Goal: Task Accomplishment & Management: Manage account settings

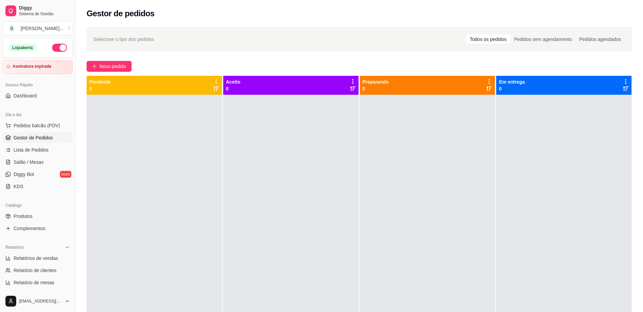
click at [40, 161] on span "Salão / Mesas" at bounding box center [29, 162] width 30 height 7
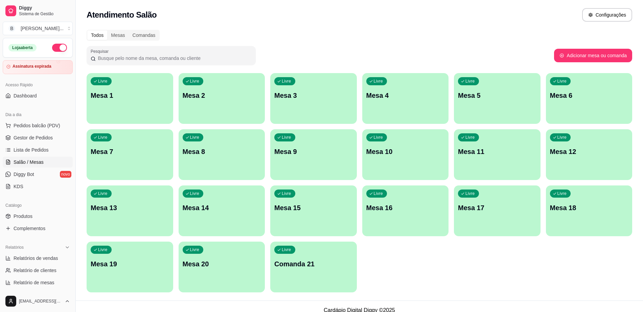
click at [475, 102] on div "Livre Mesa 5" at bounding box center [497, 94] width 87 height 43
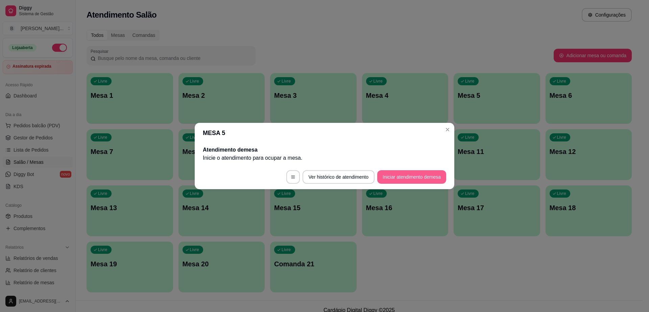
click at [403, 177] on button "Iniciar atendimento de mesa" at bounding box center [411, 177] width 69 height 14
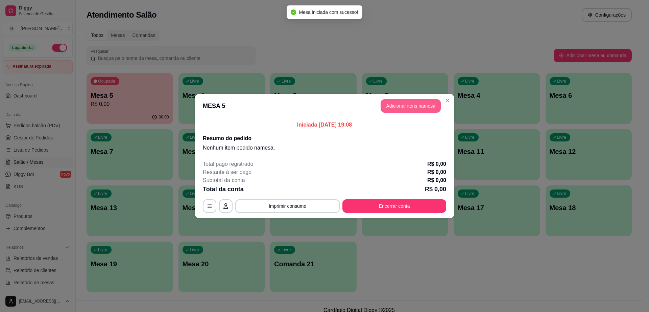
click at [391, 102] on button "Adicionar itens na mesa" at bounding box center [411, 106] width 60 height 14
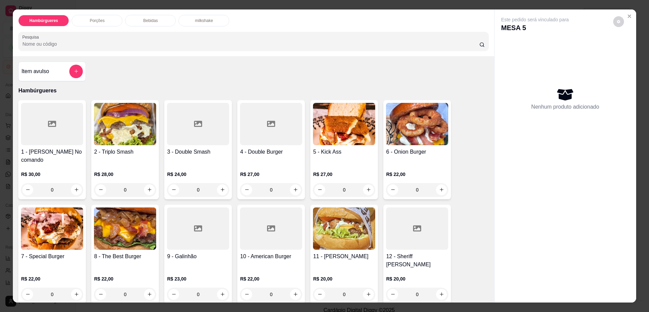
click at [104, 19] on div "Porções" at bounding box center [97, 20] width 51 height 11
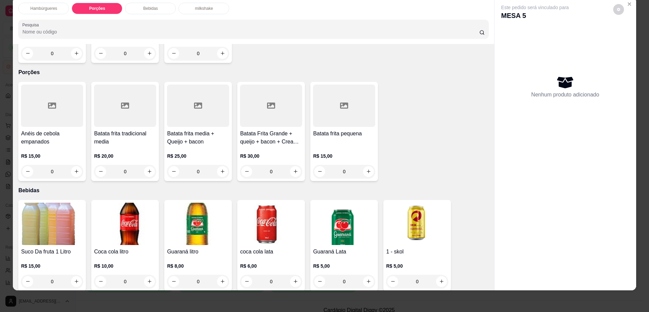
click at [202, 94] on div at bounding box center [198, 106] width 62 height 42
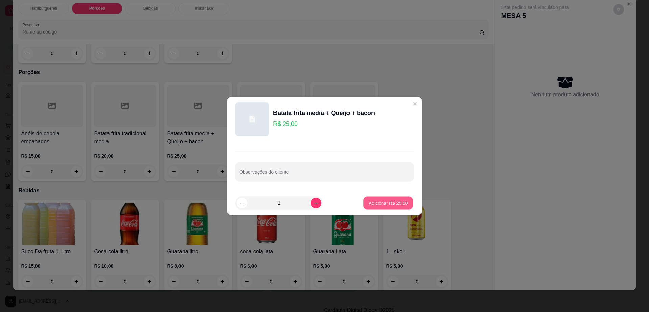
click at [399, 201] on p "Adicionar R$ 25,00" at bounding box center [388, 202] width 39 height 6
type input "1"
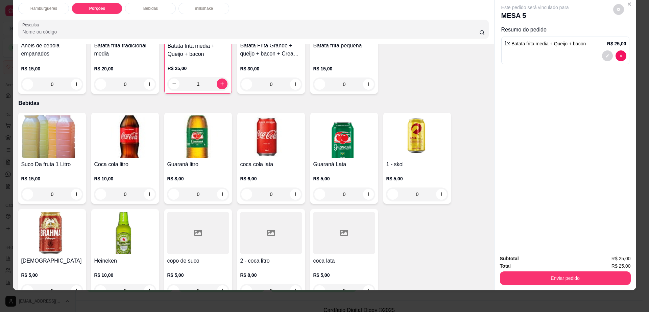
scroll to position [460, 0]
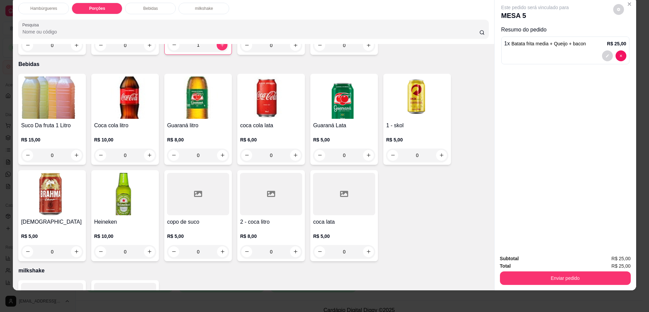
click at [256, 191] on div "2 - coca litro R$ 8,00 0" at bounding box center [271, 215] width 68 height 91
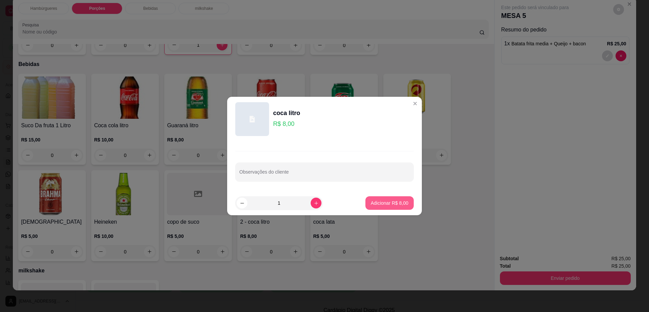
click at [402, 205] on p "Adicionar R$ 8,00" at bounding box center [390, 202] width 38 height 7
type input "1"
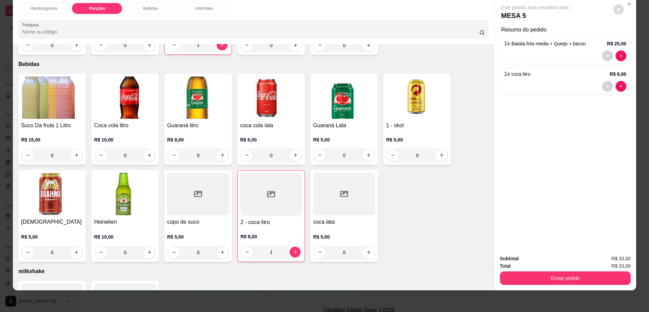
click at [617, 8] on icon "decrease-product-quantity" at bounding box center [618, 9] width 3 height 3
click at [628, 35] on span "Automatic updates" at bounding box center [627, 36] width 5 height 5
click at [628, 37] on input "Automatic updates" at bounding box center [626, 39] width 4 height 4
checkbox input "true"
click at [513, 273] on button "Enviar pedido" at bounding box center [565, 278] width 131 height 14
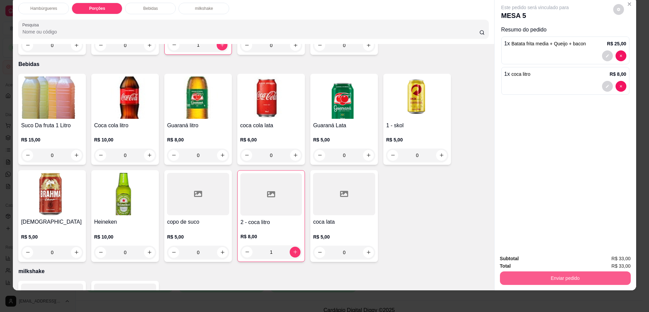
click at [512, 273] on button "Enviar pedido" at bounding box center [565, 278] width 131 height 14
click at [514, 260] on button "Não registrar e enviar pedido" at bounding box center [542, 261] width 70 height 13
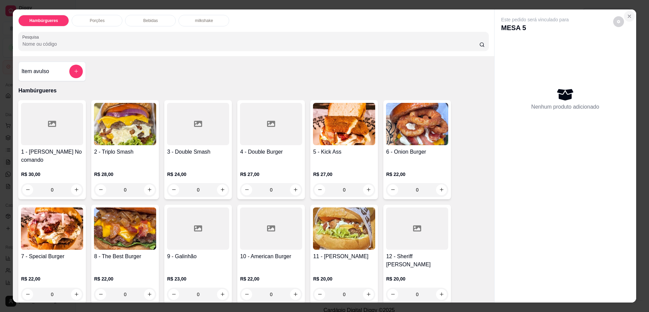
click at [627, 14] on icon "Close" at bounding box center [629, 16] width 5 height 5
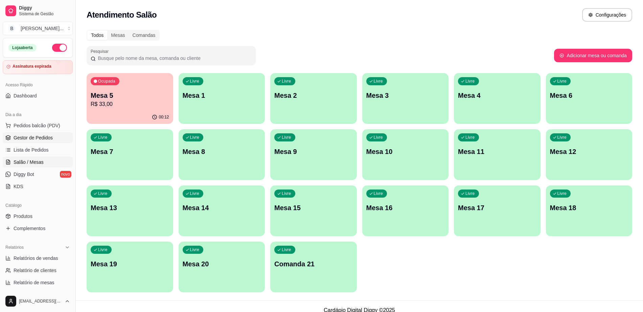
click at [49, 140] on span "Gestor de Pedidos" at bounding box center [33, 137] width 39 height 7
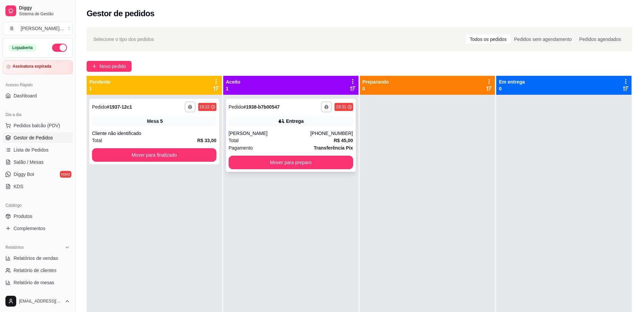
click at [300, 139] on div "Total R$ 45,00" at bounding box center [290, 140] width 124 height 7
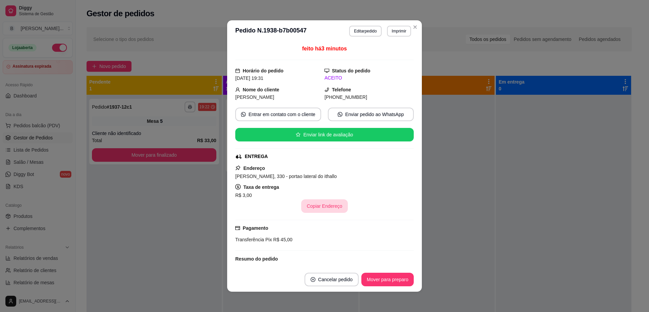
click at [315, 208] on button "Copiar Endereço" at bounding box center [324, 206] width 46 height 14
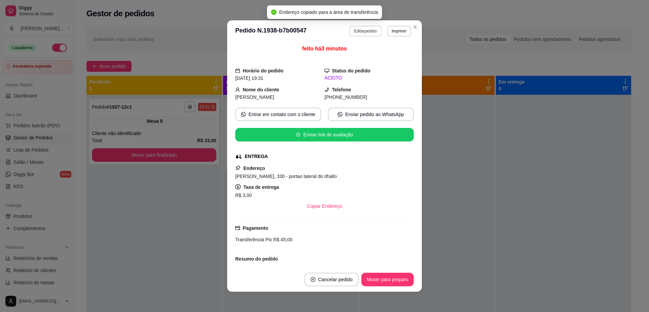
click at [357, 28] on button "Editar pedido" at bounding box center [365, 31] width 32 height 11
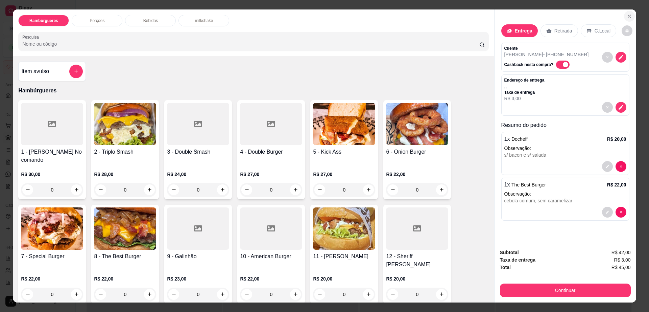
click at [627, 16] on icon "Close" at bounding box center [629, 16] width 5 height 5
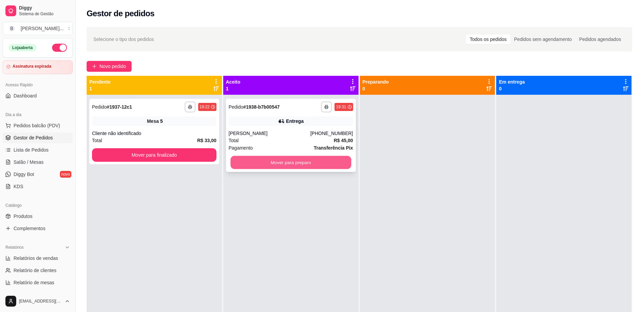
click at [301, 163] on button "Mover para preparo" at bounding box center [290, 162] width 121 height 13
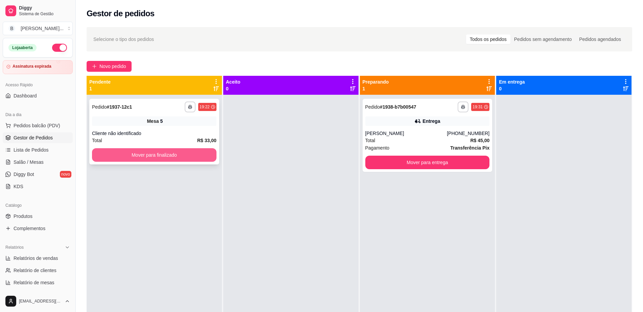
click at [133, 159] on button "Mover para finalizado" at bounding box center [154, 155] width 124 height 14
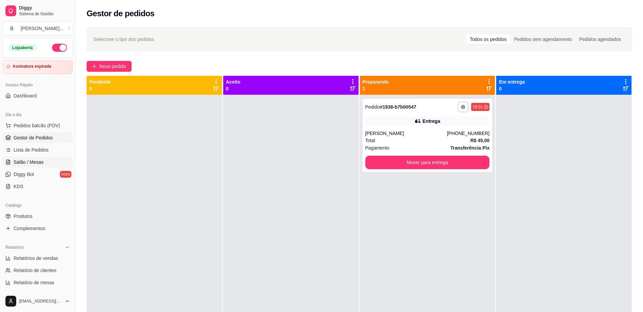
click at [41, 159] on span "Salão / Mesas" at bounding box center [29, 162] width 30 height 7
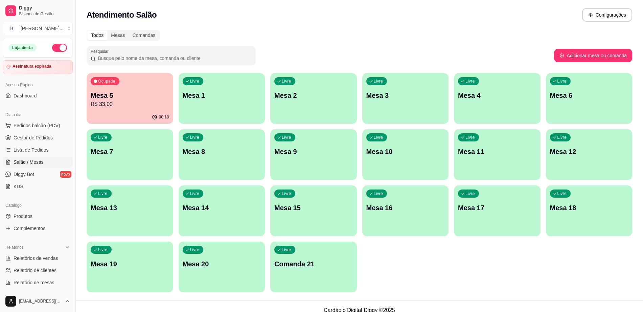
click at [141, 101] on p "R$ 33,00" at bounding box center [130, 104] width 78 height 8
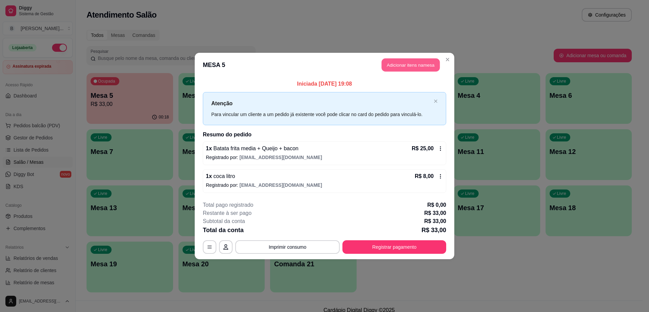
click at [403, 69] on button "Adicionar itens na mesa" at bounding box center [411, 64] width 58 height 13
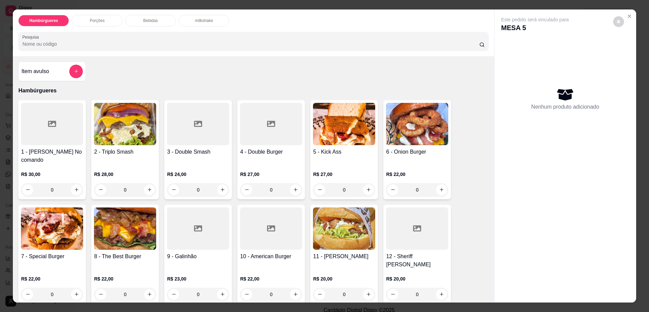
click at [151, 21] on p "Bebidas" at bounding box center [150, 20] width 15 height 5
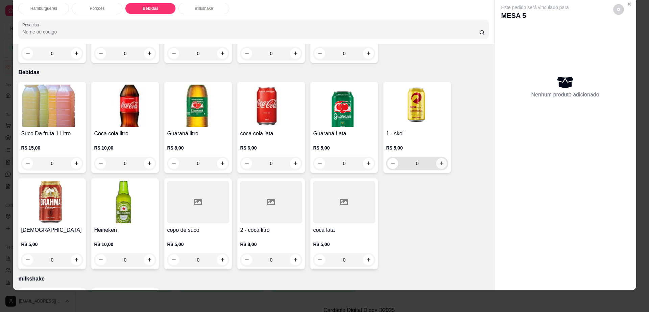
click at [439, 161] on icon "increase-product-quantity" at bounding box center [441, 163] width 5 height 5
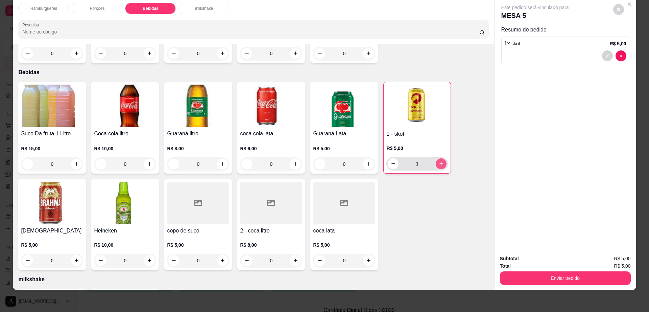
click at [439, 161] on icon "increase-product-quantity" at bounding box center [441, 163] width 5 height 5
click at [436, 158] on button "increase-product-quantity" at bounding box center [441, 163] width 11 height 11
click at [436, 158] on button "increase-product-quantity" at bounding box center [441, 163] width 10 height 10
type input "4"
click at [617, 10] on icon "decrease-product-quantity" at bounding box center [618, 9] width 3 height 3
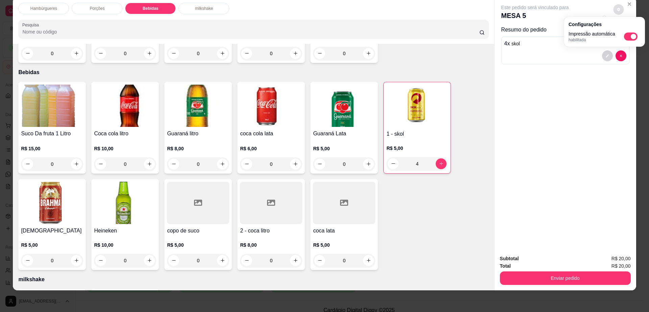
click at [635, 34] on span "Automatic updates" at bounding box center [633, 36] width 5 height 5
click at [628, 37] on input "Automatic updates" at bounding box center [626, 39] width 4 height 4
checkbox input "false"
click at [440, 161] on icon "increase-product-quantity" at bounding box center [441, 163] width 5 height 5
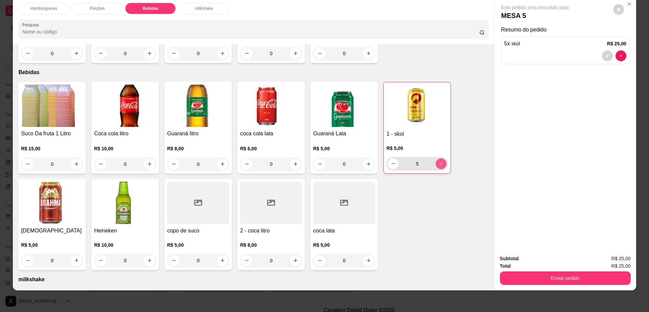
click at [440, 161] on icon "increase-product-quantity" at bounding box center [441, 163] width 5 height 5
type input "6"
click at [525, 278] on button "Enviar pedido" at bounding box center [565, 277] width 127 height 13
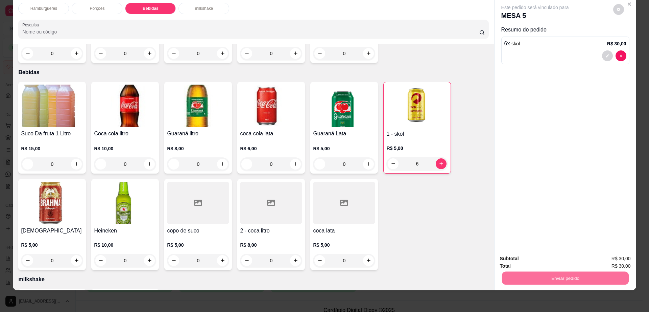
click at [514, 258] on button "Não registrar e enviar pedido" at bounding box center [542, 261] width 70 height 13
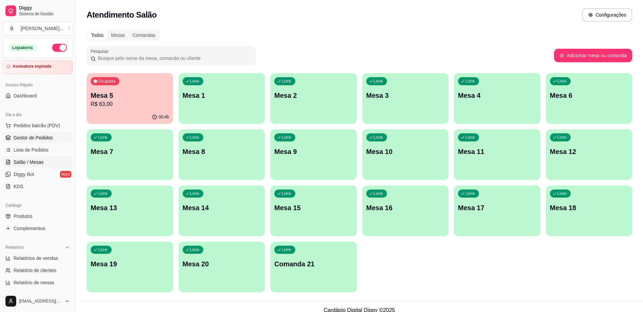
click at [40, 140] on span "Gestor de Pedidos" at bounding box center [33, 137] width 39 height 7
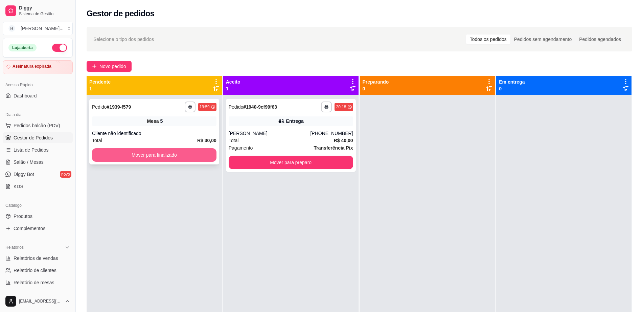
click at [148, 158] on button "Mover para finalizado" at bounding box center [154, 155] width 124 height 14
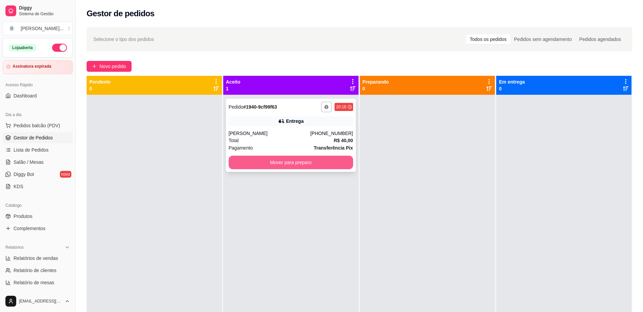
click at [314, 162] on button "Mover para preparo" at bounding box center [290, 162] width 124 height 14
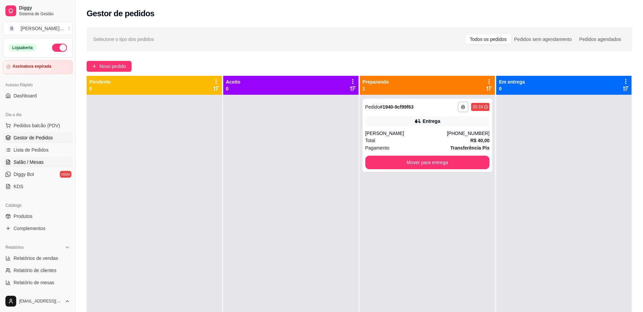
click at [29, 160] on span "Salão / Mesas" at bounding box center [29, 162] width 30 height 7
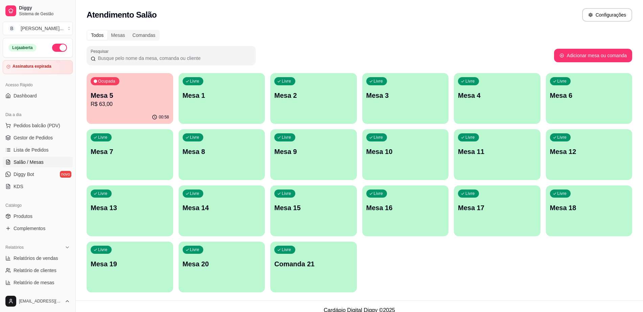
click at [392, 97] on p "Mesa 3" at bounding box center [405, 95] width 78 height 9
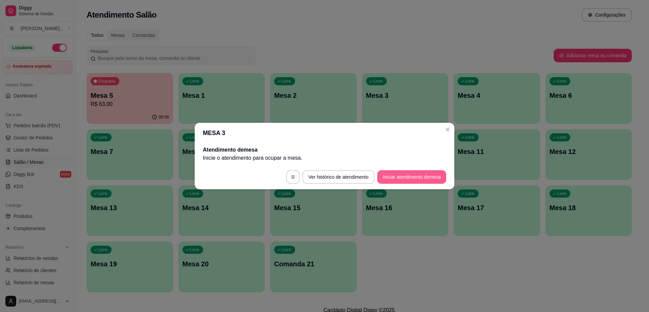
click at [409, 178] on button "Iniciar atendimento de mesa" at bounding box center [411, 177] width 69 height 14
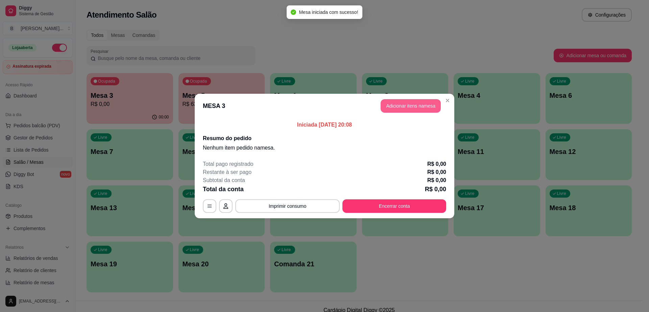
click at [418, 99] on button "Adicionar itens na mesa" at bounding box center [411, 106] width 60 height 14
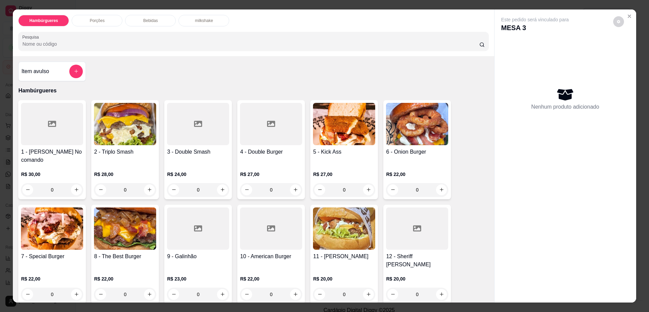
click at [127, 145] on img at bounding box center [125, 124] width 62 height 42
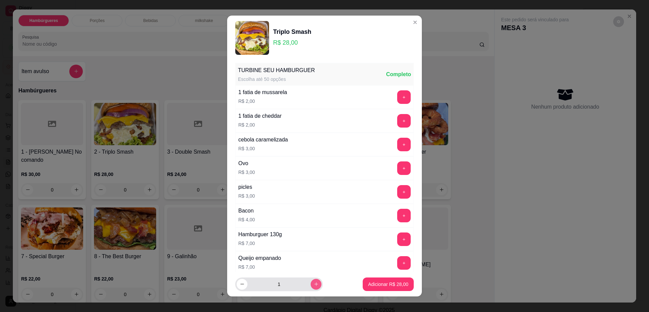
click at [311, 283] on button "increase-product-quantity" at bounding box center [316, 284] width 11 height 11
type input "2"
click at [401, 285] on button "Adicionar R$ 56,00" at bounding box center [388, 284] width 51 height 14
type input "2"
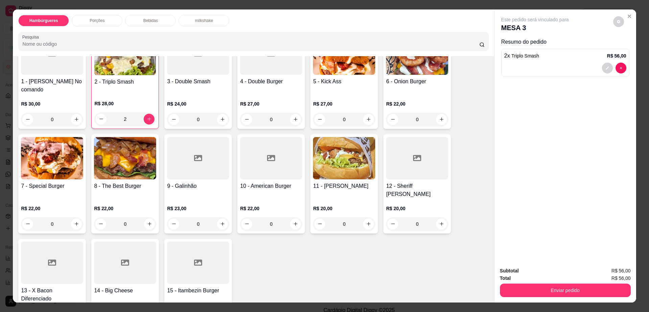
scroll to position [85, 0]
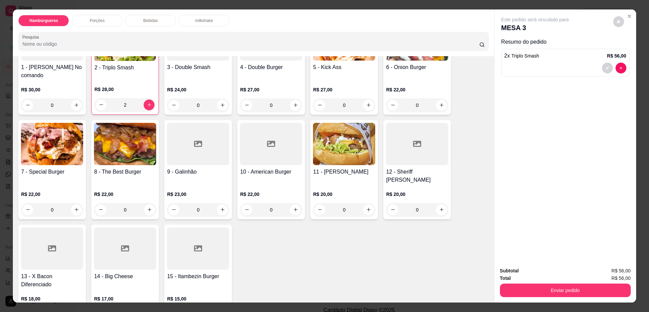
click at [204, 272] on h4 "15 - Itambezin Burger" at bounding box center [198, 276] width 62 height 8
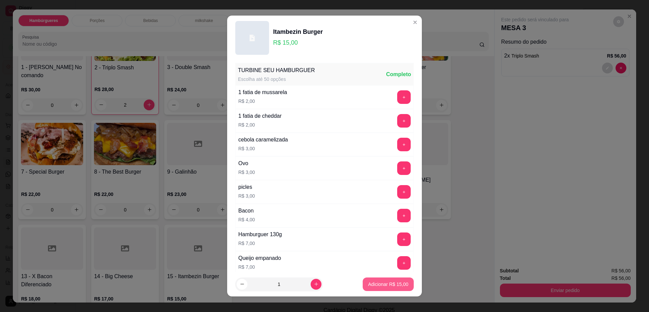
click at [368, 287] on p "Adicionar R$ 15,00" at bounding box center [388, 284] width 40 height 7
type input "1"
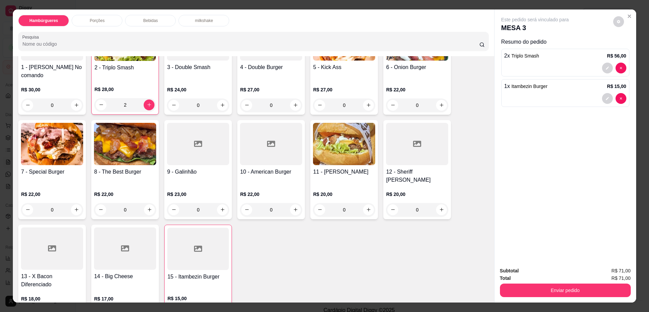
click at [59, 235] on div at bounding box center [52, 248] width 62 height 42
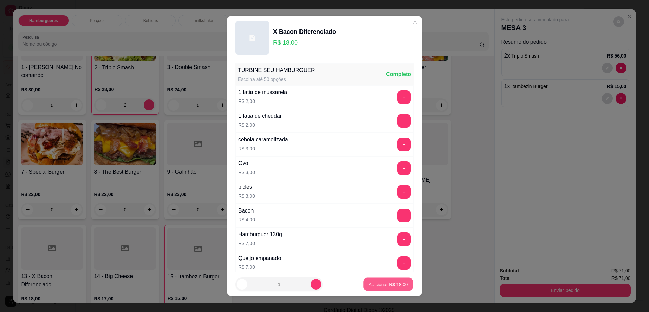
click at [376, 280] on button "Adicionar R$ 18,00" at bounding box center [388, 283] width 50 height 13
type input "1"
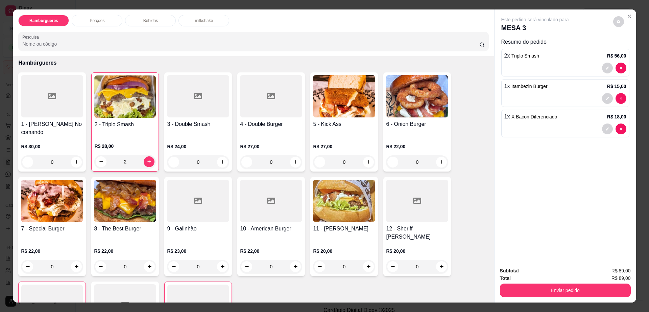
scroll to position [42, 0]
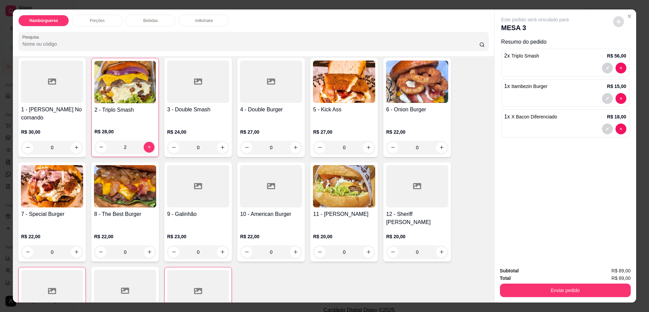
click at [617, 22] on icon "decrease-product-quantity" at bounding box center [619, 22] width 4 height 4
click at [635, 48] on span "Automatic updates" at bounding box center [631, 49] width 14 height 8
click at [628, 49] on input "Automatic updates" at bounding box center [626, 51] width 4 height 4
checkbox input "true"
click at [584, 297] on div "Subtotal R$ 89,00 Total R$ 89,00 Enviar pedido" at bounding box center [565, 281] width 142 height 41
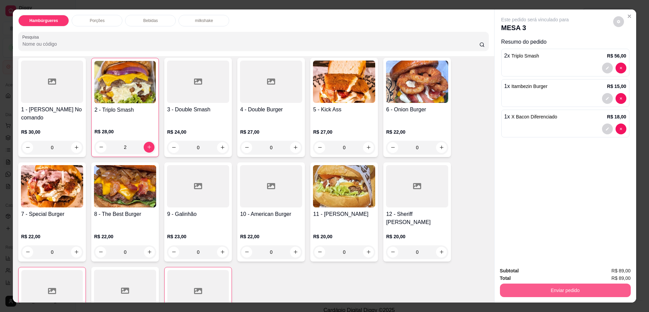
click at [579, 292] on button "Enviar pedido" at bounding box center [565, 290] width 131 height 14
click at [579, 292] on button "Enviar pedido" at bounding box center [565, 290] width 127 height 13
click at [578, 289] on button "Enviar pedido" at bounding box center [565, 290] width 131 height 14
click at [546, 276] on button "Não registrar e enviar pedido" at bounding box center [542, 273] width 68 height 13
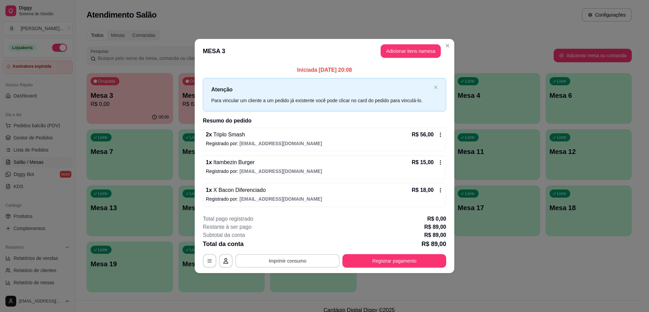
click at [296, 263] on button "Imprimir consumo" at bounding box center [287, 261] width 104 height 14
click at [299, 242] on button "Impressora cell" at bounding box center [289, 244] width 49 height 11
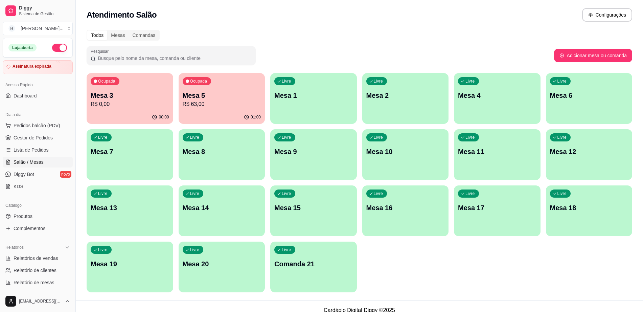
click at [235, 82] on div "Ocupada Mesa 5 R$ 63,00" at bounding box center [221, 92] width 87 height 38
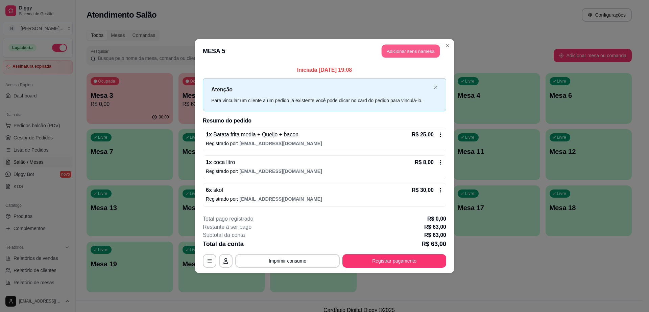
click at [416, 53] on button "Adicionar itens na mesa" at bounding box center [411, 51] width 58 height 13
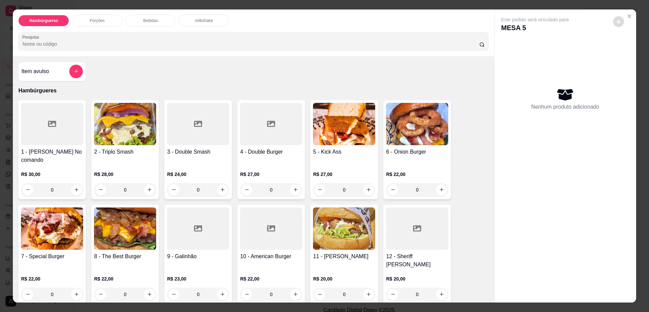
click at [616, 17] on button "decrease-product-quantity" at bounding box center [618, 21] width 11 height 11
click at [627, 11] on button "Close" at bounding box center [629, 16] width 11 height 11
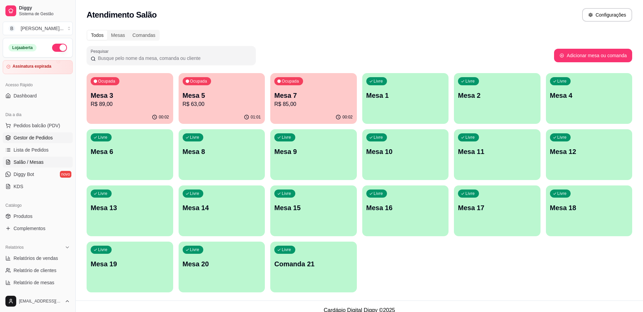
click at [26, 138] on span "Gestor de Pedidos" at bounding box center [33, 137] width 39 height 7
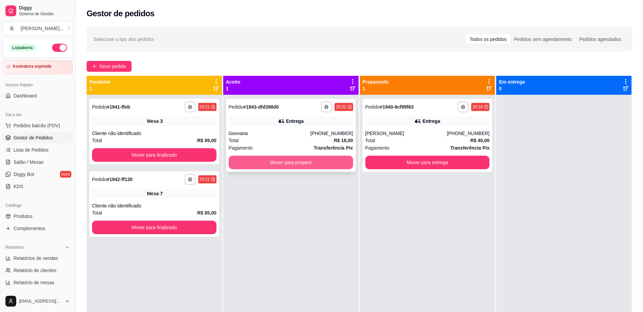
click at [282, 163] on button "Mover para preparo" at bounding box center [290, 162] width 124 height 14
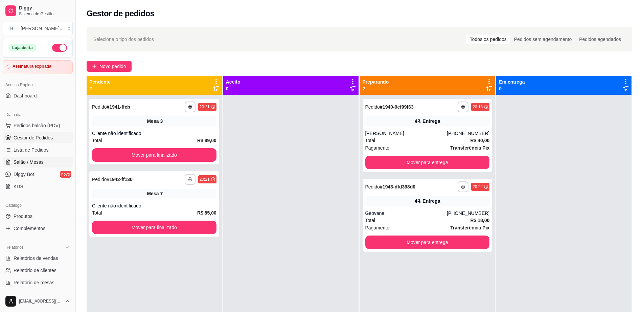
click at [41, 162] on span "Salão / Mesas" at bounding box center [29, 162] width 30 height 7
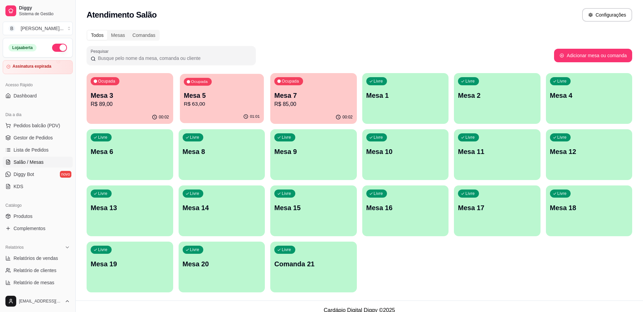
click at [191, 102] on p "R$ 63,00" at bounding box center [222, 104] width 76 height 8
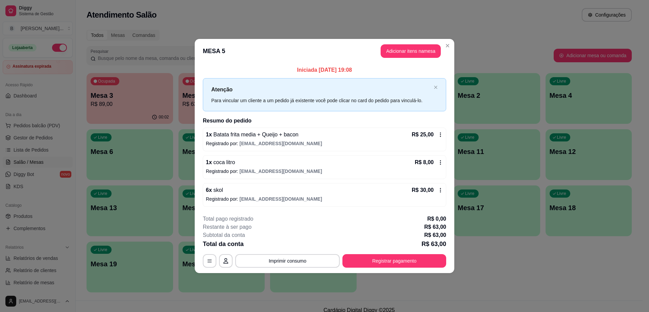
click at [438, 188] on icon at bounding box center [440, 189] width 5 height 5
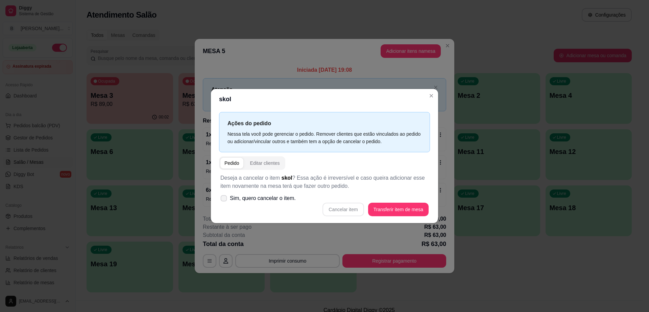
click at [227, 199] on span at bounding box center [224, 198] width 6 height 6
click at [224, 199] on input "Sim, quero cancelar o item." at bounding box center [222, 201] width 4 height 4
checkbox input "true"
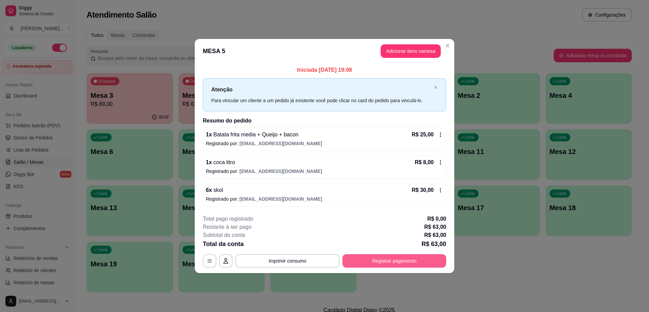
click at [386, 255] on button "Registrar pagamento" at bounding box center [394, 261] width 104 height 14
click at [438, 195] on p "Registrado por: [EMAIL_ADDRESS][DOMAIN_NAME]" at bounding box center [324, 198] width 237 height 7
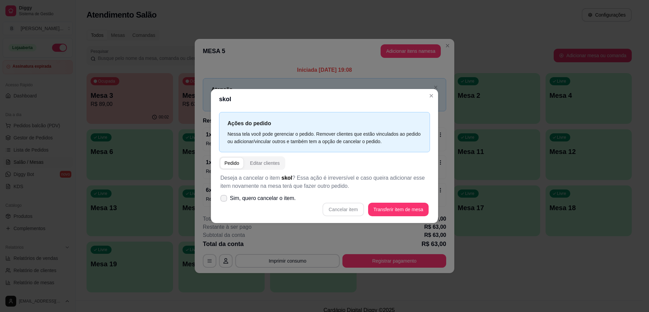
click at [226, 197] on icon at bounding box center [223, 198] width 5 height 4
click at [224, 199] on input "Sim, quero cancelar o item." at bounding box center [222, 201] width 4 height 4
checkbox input "true"
click at [347, 208] on button "Cancelar item" at bounding box center [342, 209] width 41 height 14
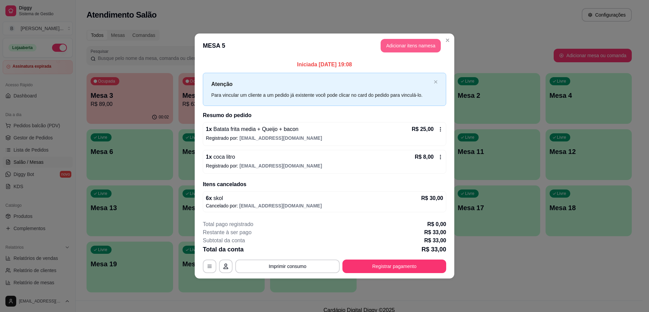
click at [389, 47] on button "Adicionar itens na mesa" at bounding box center [411, 46] width 60 height 14
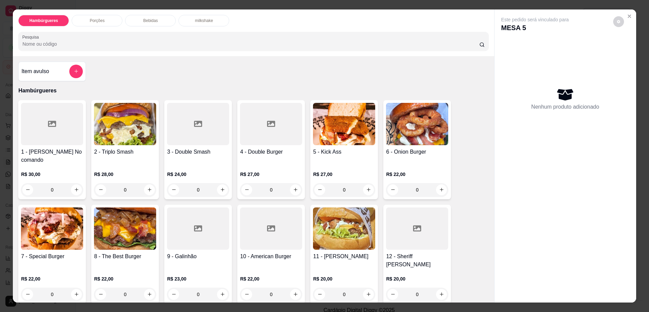
click at [156, 18] on div "Bebidas" at bounding box center [150, 20] width 51 height 11
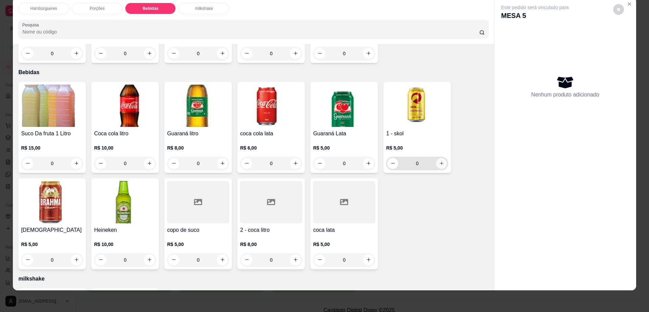
click at [440, 158] on button "increase-product-quantity" at bounding box center [441, 163] width 11 height 11
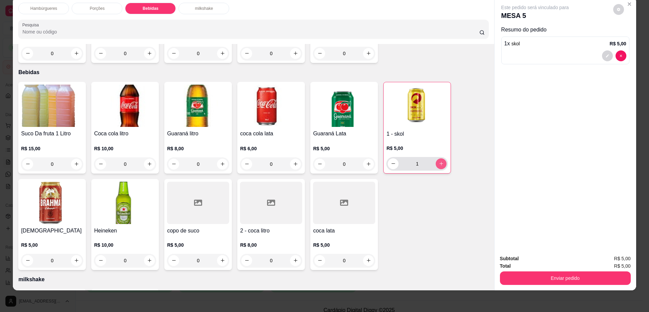
click at [440, 158] on button "increase-product-quantity" at bounding box center [441, 163] width 11 height 11
click at [440, 158] on button "increase-product-quantity" at bounding box center [441, 163] width 10 height 10
click at [440, 158] on button "increase-product-quantity" at bounding box center [441, 163] width 11 height 11
type input "5"
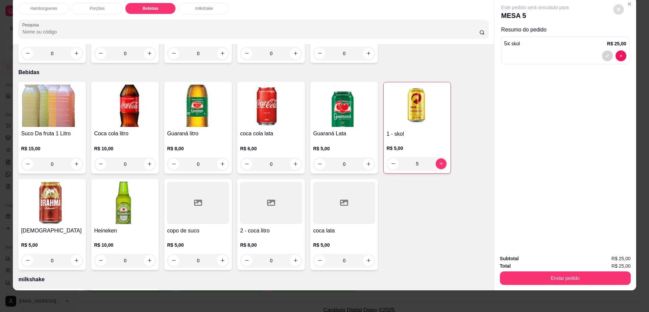
click at [617, 10] on icon "decrease-product-quantity" at bounding box center [619, 9] width 4 height 4
click at [626, 35] on span "Automatic updates" at bounding box center [631, 36] width 14 height 8
click at [626, 37] on input "Automatic updates" at bounding box center [626, 39] width 4 height 4
checkbox input "false"
click at [519, 280] on button "Enviar pedido" at bounding box center [565, 278] width 131 height 14
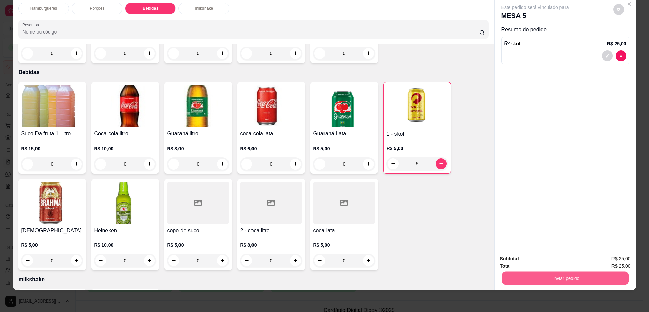
click at [519, 280] on button "Enviar pedido" at bounding box center [565, 277] width 127 height 13
click at [525, 261] on button "Não registrar e enviar pedido" at bounding box center [542, 261] width 70 height 13
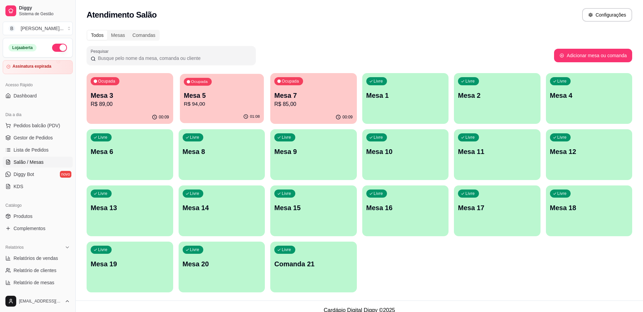
click at [211, 106] on p "R$ 94,00" at bounding box center [222, 104] width 76 height 8
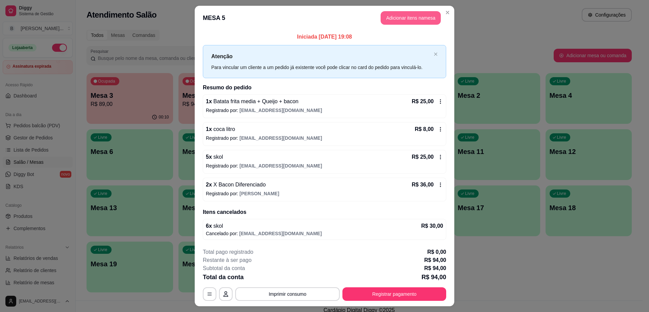
click at [400, 23] on button "Adicionar itens na mesa" at bounding box center [411, 18] width 60 height 14
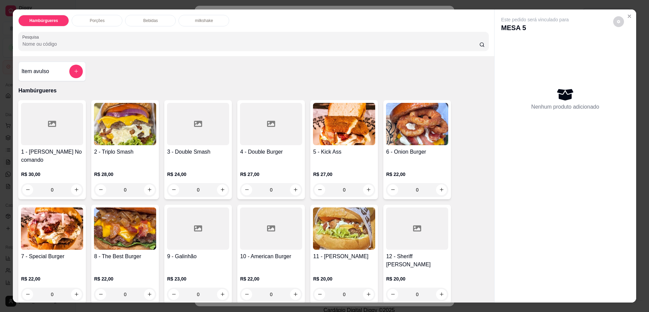
click at [152, 16] on div "Bebidas" at bounding box center [150, 20] width 51 height 11
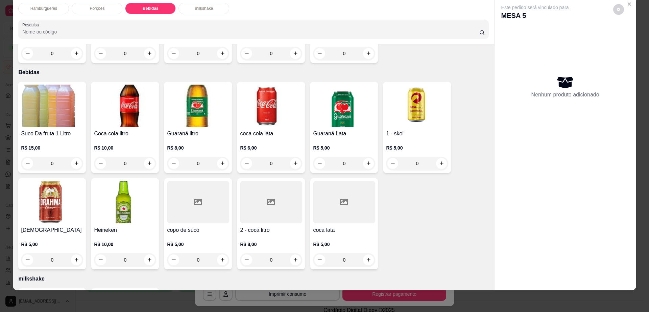
click at [419, 103] on div "1 - skol R$ 5,00 0" at bounding box center [417, 127] width 68 height 91
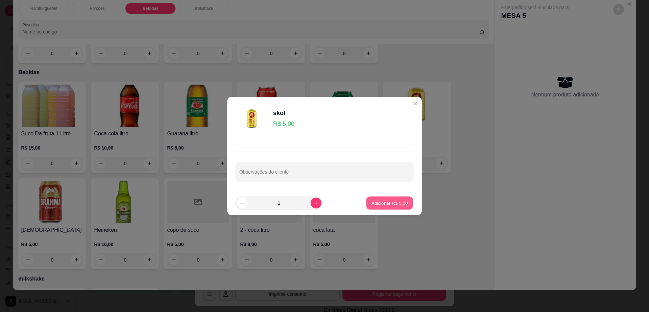
click at [403, 207] on button "Adicionar R$ 5,00" at bounding box center [389, 202] width 47 height 13
type input "1"
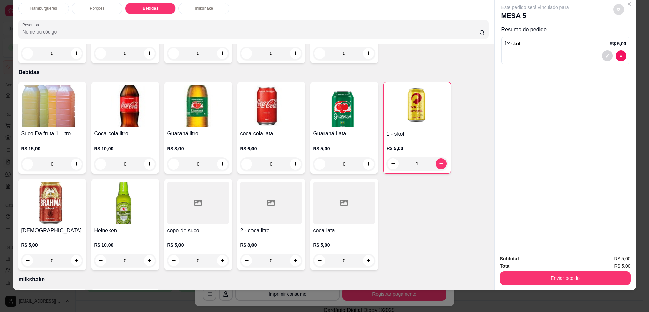
click at [613, 9] on button "decrease-product-quantity" at bounding box center [618, 9] width 11 height 11
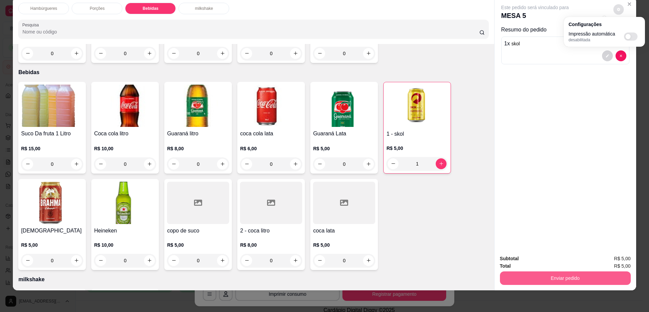
click at [514, 277] on button "Enviar pedido" at bounding box center [565, 278] width 131 height 14
click at [514, 277] on button "Enviar pedido" at bounding box center [565, 277] width 127 height 13
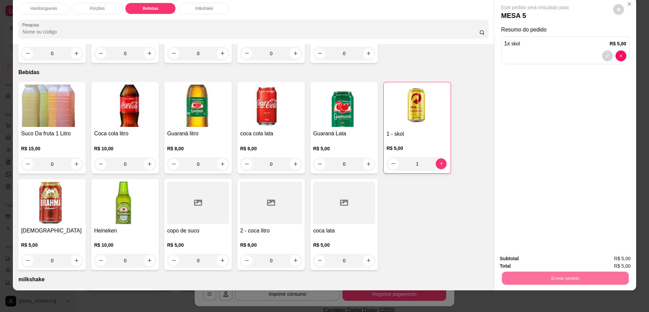
click at [514, 255] on button "Não registrar e enviar pedido" at bounding box center [542, 261] width 70 height 13
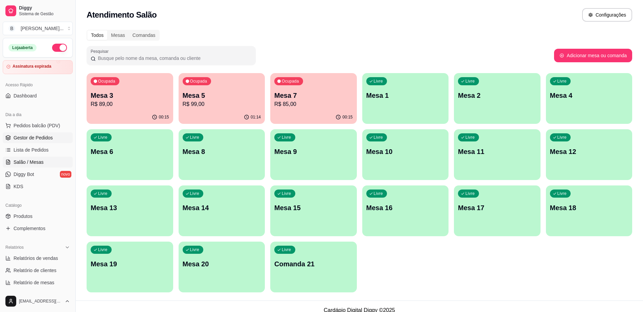
click at [47, 134] on span "Gestor de Pedidos" at bounding box center [33, 137] width 39 height 7
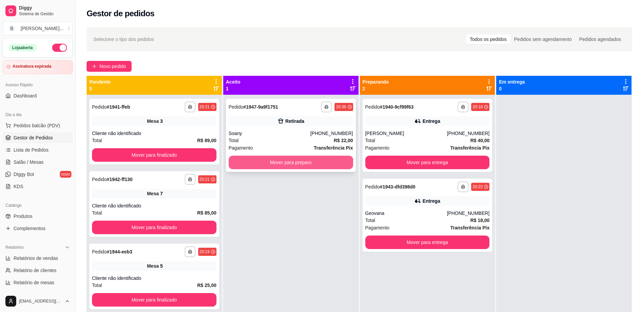
click at [303, 162] on button "Mover para preparo" at bounding box center [290, 162] width 124 height 14
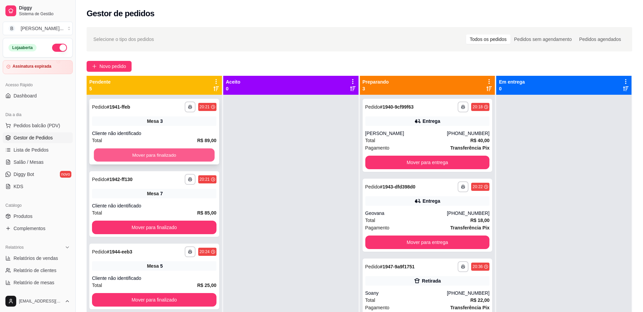
click at [184, 158] on button "Mover para finalizado" at bounding box center [154, 154] width 121 height 13
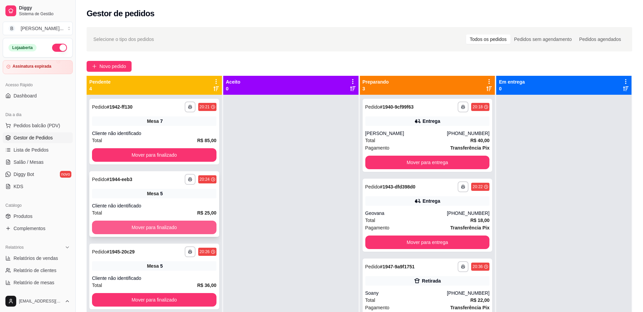
click at [168, 223] on button "Mover para finalizado" at bounding box center [154, 227] width 124 height 14
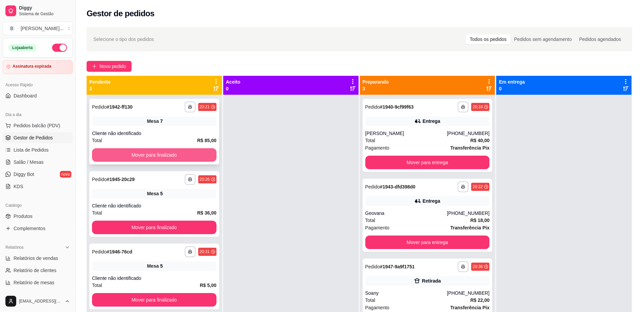
click at [186, 150] on button "Mover para finalizado" at bounding box center [154, 155] width 124 height 14
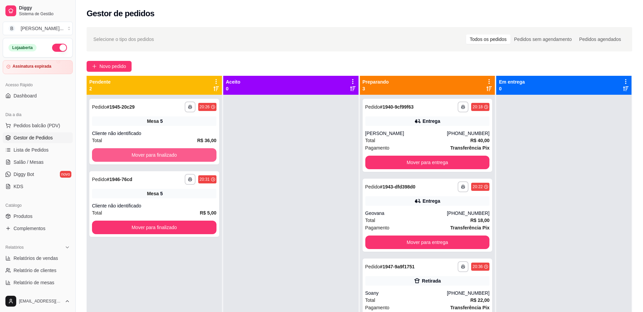
click at [185, 151] on button "Mover para finalizado" at bounding box center [154, 155] width 124 height 14
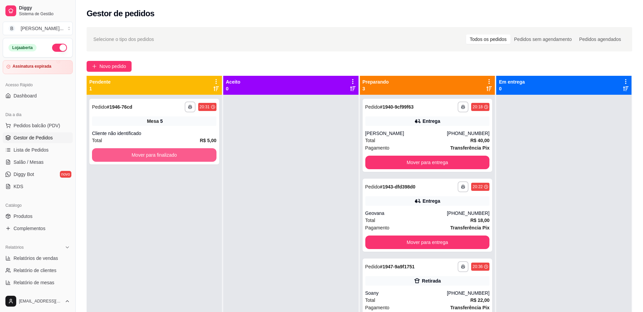
click at [185, 151] on button "Mover para finalizado" at bounding box center [154, 155] width 124 height 14
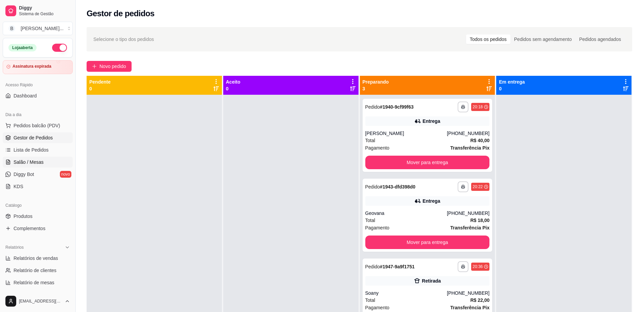
click at [52, 160] on link "Salão / Mesas" at bounding box center [38, 161] width 70 height 11
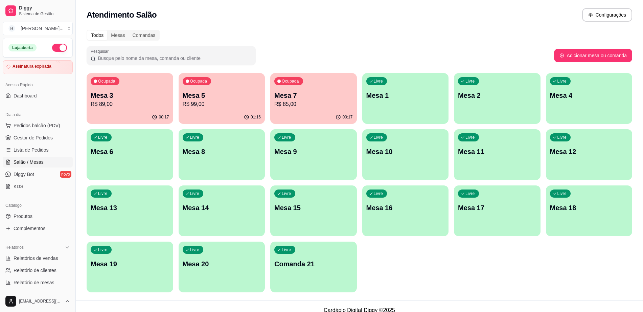
click at [159, 99] on p "Mesa 3" at bounding box center [130, 95] width 78 height 9
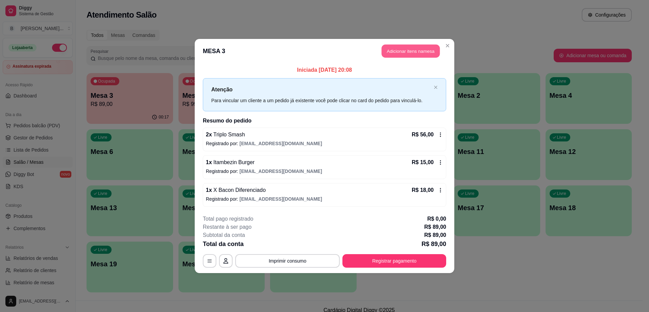
click at [408, 48] on button "Adicionar itens na mesa" at bounding box center [411, 51] width 58 height 13
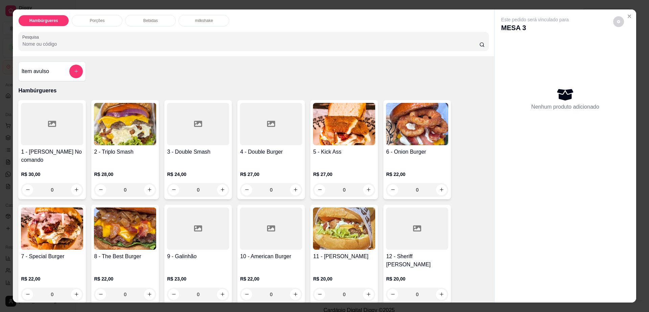
click at [143, 23] on p "Bebidas" at bounding box center [150, 20] width 15 height 5
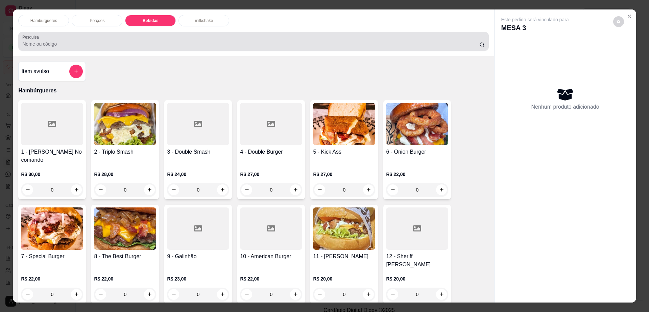
scroll to position [12, 0]
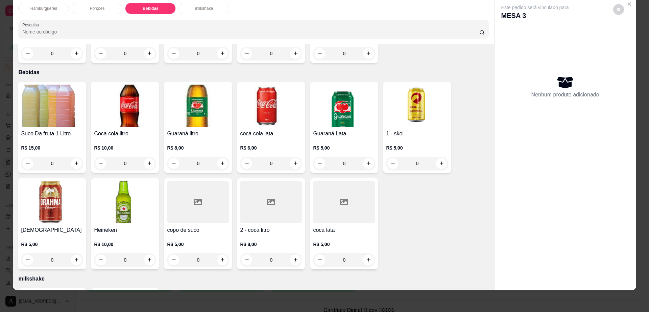
click at [45, 181] on img at bounding box center [52, 202] width 62 height 42
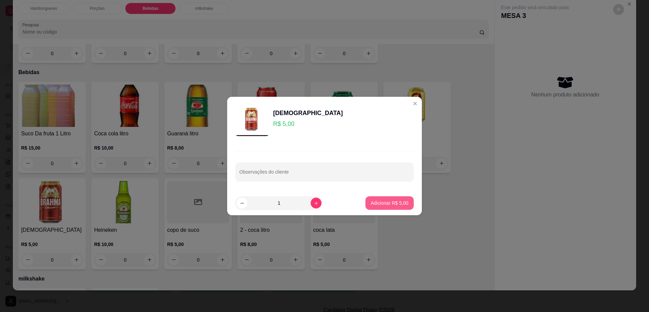
click at [382, 201] on p "Adicionar R$ 5,00" at bounding box center [390, 202] width 38 height 7
type input "1"
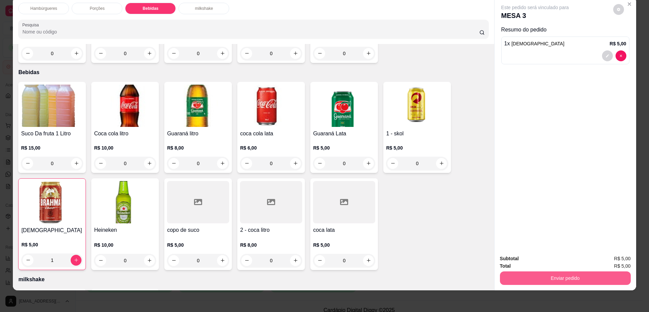
click at [515, 283] on button "Enviar pedido" at bounding box center [565, 278] width 131 height 14
click at [523, 262] on button "Não registrar e enviar pedido" at bounding box center [542, 261] width 70 height 13
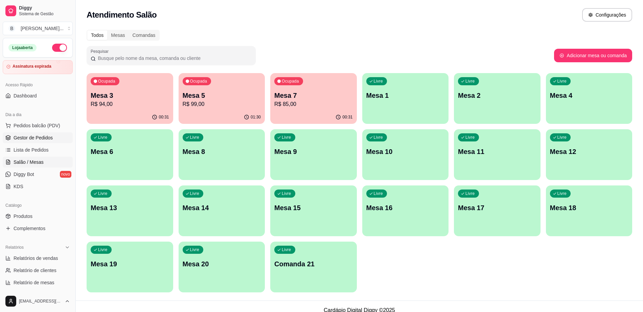
click at [37, 137] on span "Gestor de Pedidos" at bounding box center [33, 137] width 39 height 7
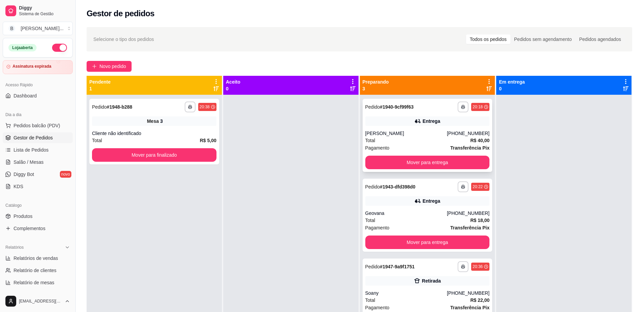
click at [423, 141] on div "Total R$ 40,00" at bounding box center [427, 140] width 124 height 7
click at [53, 161] on link "Salão / Mesas" at bounding box center [38, 161] width 70 height 11
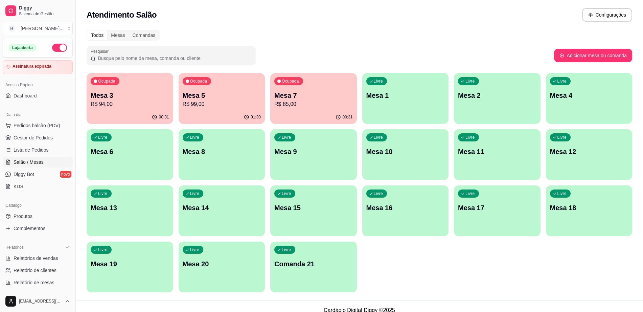
click at [53, 161] on link "Salão / Mesas" at bounding box center [38, 161] width 70 height 11
click at [122, 100] on p "R$ 94,00" at bounding box center [130, 104] width 78 height 8
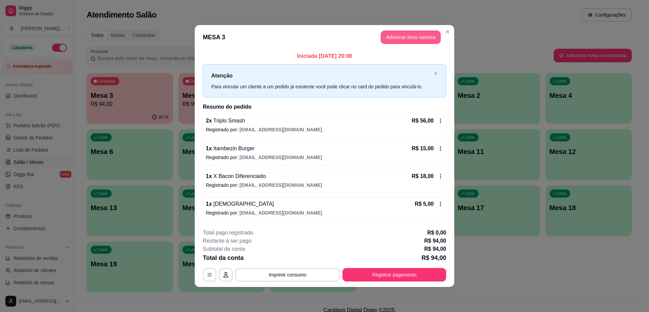
click at [421, 34] on button "Adicionar itens na mesa" at bounding box center [411, 37] width 60 height 14
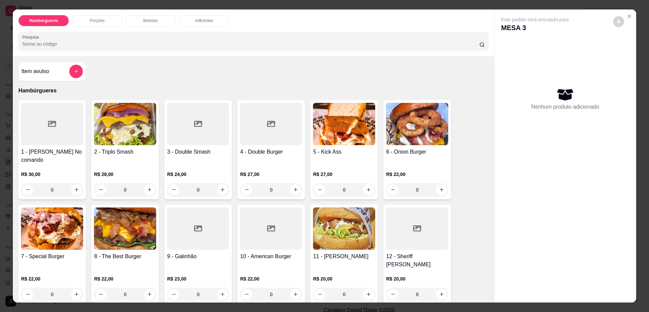
click at [160, 18] on div "Bebidas" at bounding box center [150, 20] width 51 height 11
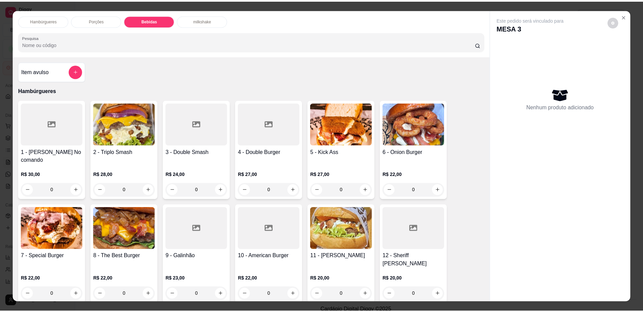
scroll to position [12, 0]
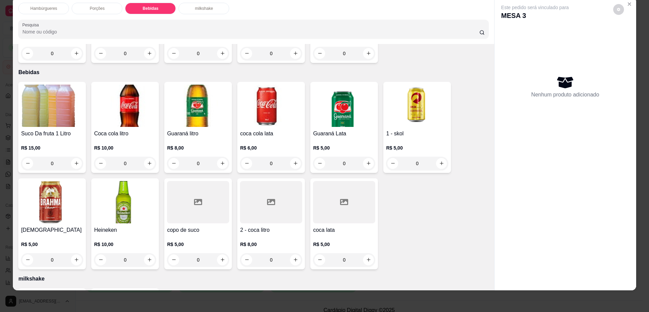
click at [40, 198] on img at bounding box center [52, 202] width 62 height 42
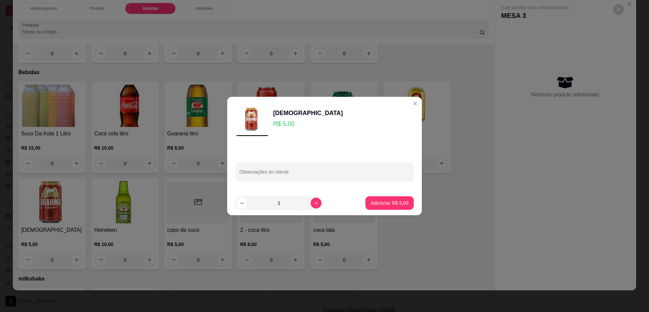
click at [388, 195] on footer "1 Adicionar R$ 5,00" at bounding box center [324, 203] width 195 height 24
click at [389, 201] on p "Adicionar R$ 5,00" at bounding box center [389, 202] width 37 height 6
type input "1"
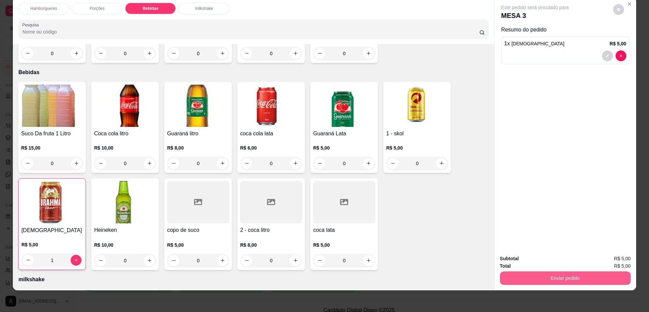
click at [526, 273] on button "Enviar pedido" at bounding box center [565, 278] width 131 height 14
click at [523, 257] on button "Não registrar e enviar pedido" at bounding box center [542, 261] width 70 height 13
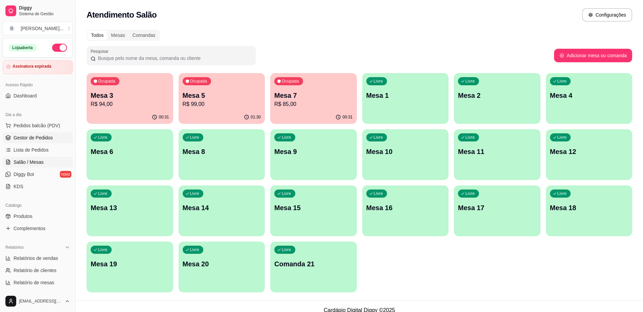
click at [57, 138] on link "Gestor de Pedidos" at bounding box center [38, 137] width 70 height 11
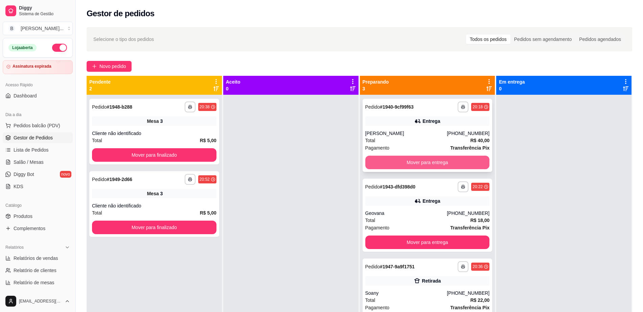
click at [409, 159] on button "Mover para entrega" at bounding box center [427, 162] width 124 height 14
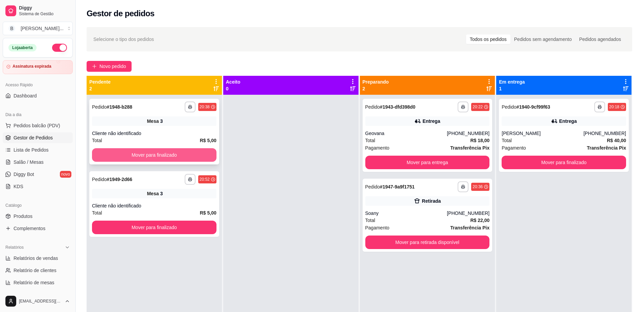
click at [122, 155] on button "Mover para finalizado" at bounding box center [154, 155] width 124 height 14
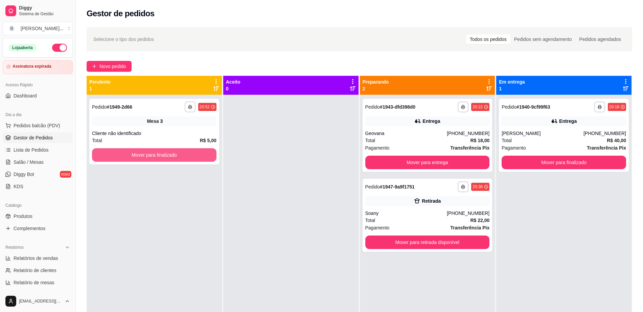
click at [122, 155] on button "Mover para finalizado" at bounding box center [154, 155] width 124 height 14
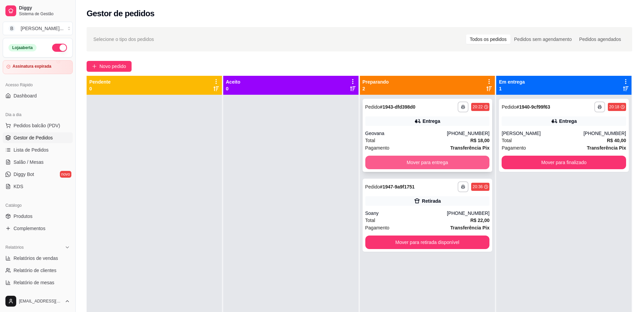
click at [401, 157] on button "Mover para entrega" at bounding box center [427, 162] width 124 height 14
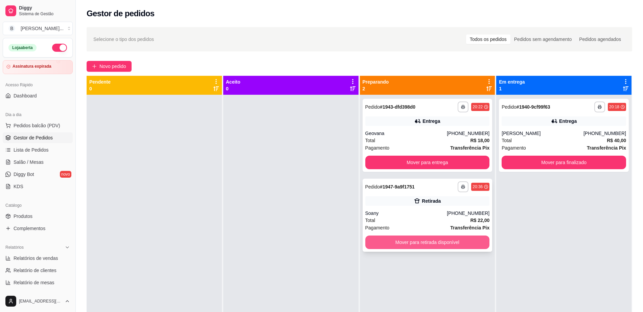
click at [394, 244] on button "Mover para retirada disponível" at bounding box center [427, 242] width 124 height 14
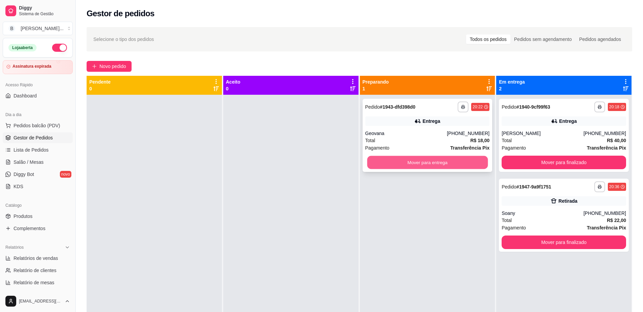
click at [383, 161] on button "Mover para entrega" at bounding box center [427, 162] width 121 height 13
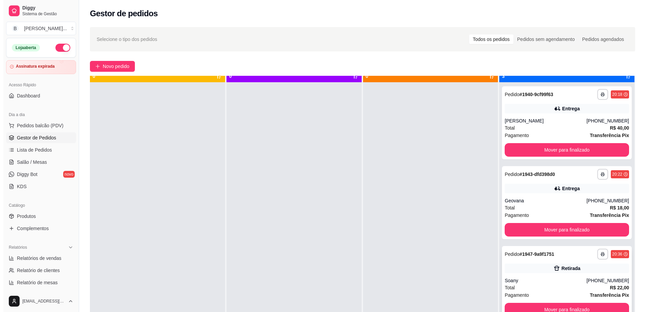
scroll to position [19, 0]
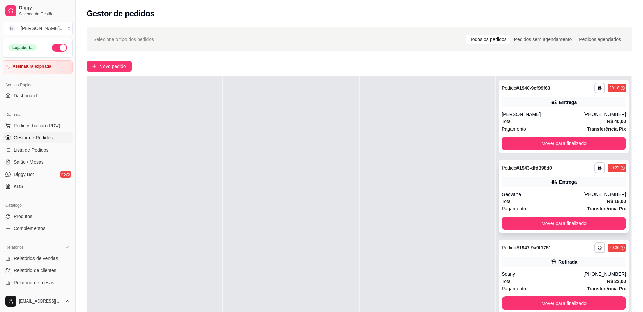
click at [540, 185] on div "Entrega" at bounding box center [563, 181] width 124 height 9
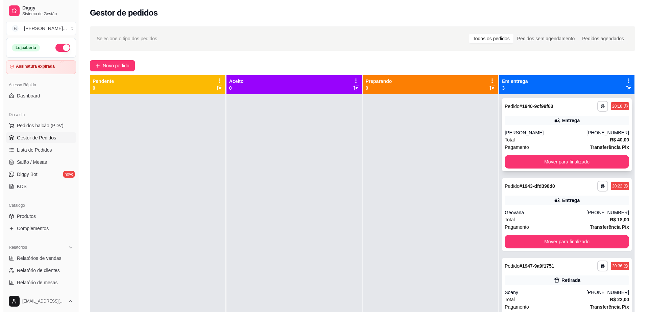
scroll to position [0, 0]
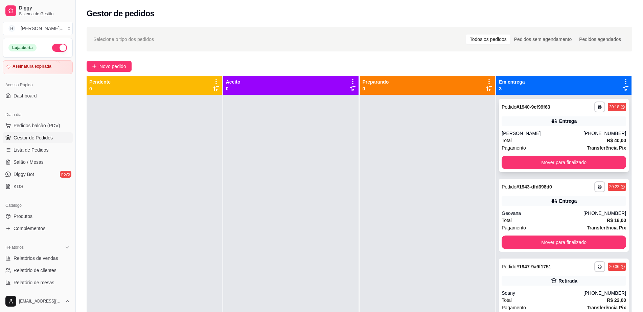
click at [545, 140] on div "Total R$ 40,00" at bounding box center [563, 140] width 124 height 7
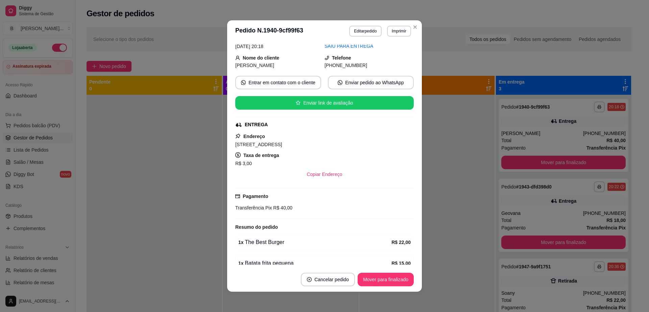
scroll to position [64, 0]
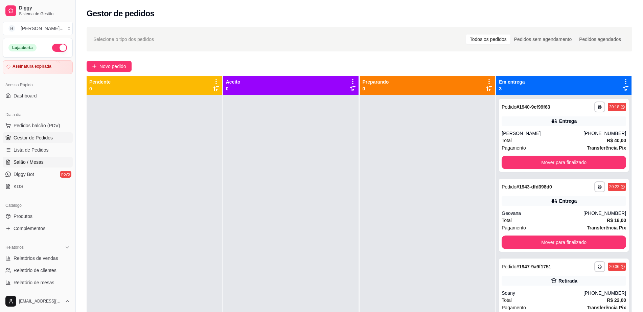
click at [41, 157] on link "Salão / Mesas" at bounding box center [38, 161] width 70 height 11
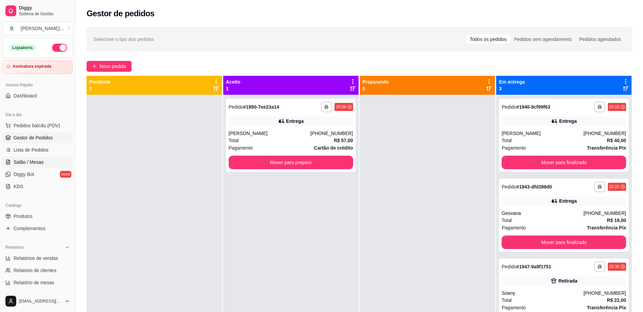
click at [41, 157] on link "Salão / Mesas" at bounding box center [38, 161] width 70 height 11
click at [264, 138] on div "Total R$ 57,00" at bounding box center [290, 140] width 124 height 7
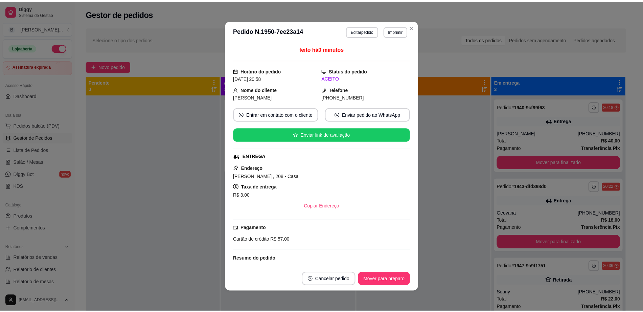
scroll to position [43, 0]
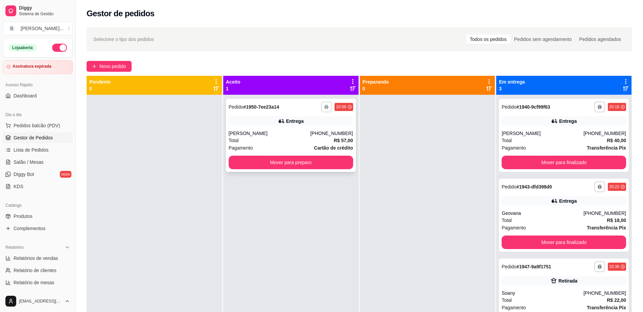
click at [327, 109] on button "button" at bounding box center [326, 106] width 11 height 11
click at [310, 131] on button "Impressora cell" at bounding box center [305, 130] width 49 height 11
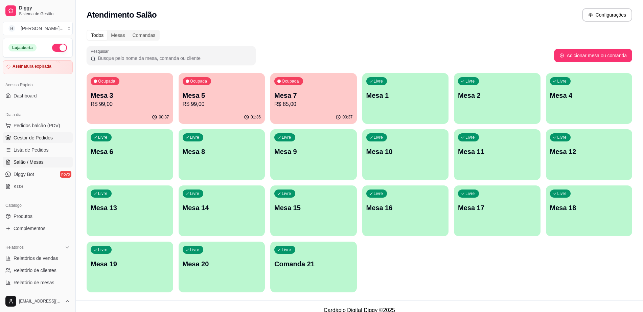
click at [56, 141] on link "Gestor de Pedidos" at bounding box center [38, 137] width 70 height 11
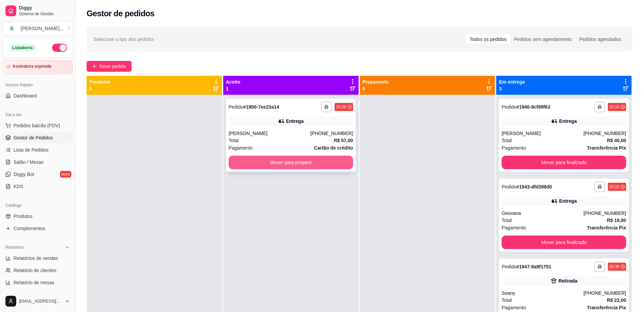
click at [269, 155] on button "Mover para preparo" at bounding box center [290, 162] width 124 height 14
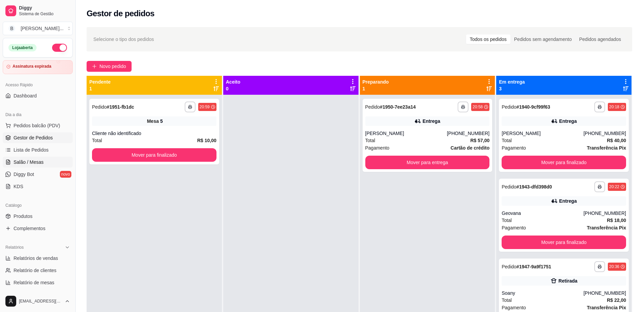
click at [40, 159] on span "Salão / Mesas" at bounding box center [29, 162] width 30 height 7
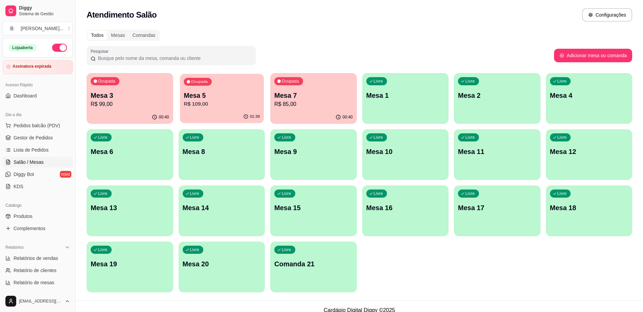
click at [234, 101] on p "R$ 109,00" at bounding box center [222, 104] width 76 height 8
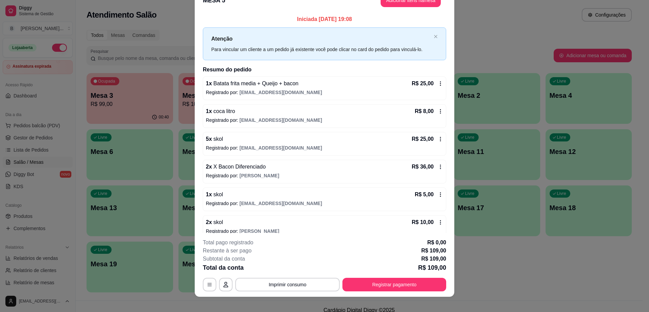
scroll to position [20, 0]
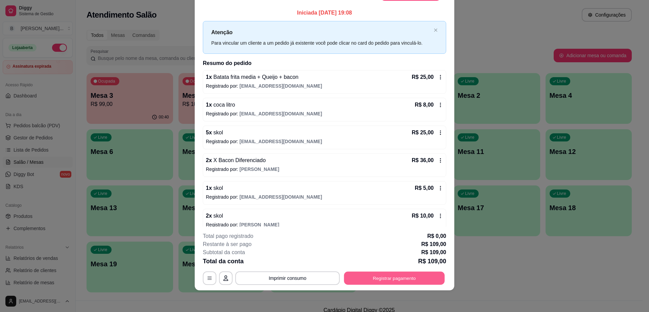
click at [387, 283] on button "Registrar pagamento" at bounding box center [394, 277] width 101 height 13
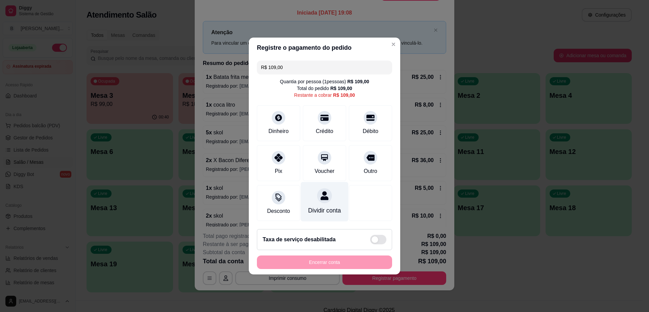
click at [313, 194] on div "Dividir conta" at bounding box center [325, 202] width 48 height 40
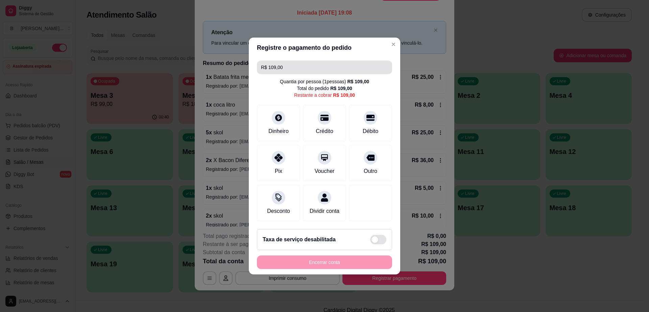
click at [295, 65] on input "R$ 109,00" at bounding box center [324, 68] width 127 height 14
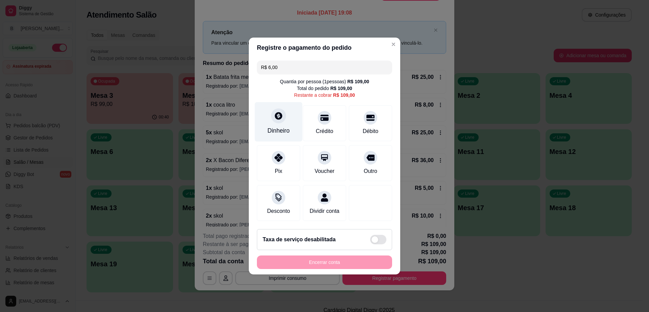
click at [284, 129] on div "Dinheiro" at bounding box center [278, 130] width 22 height 9
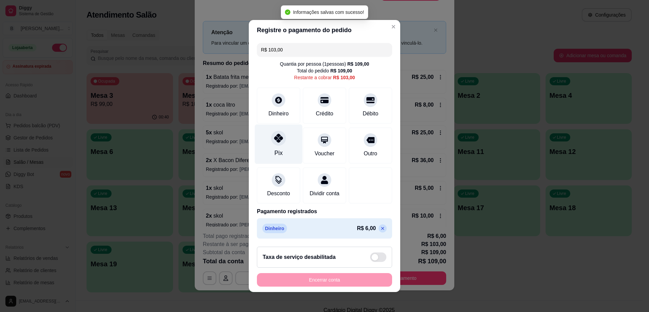
click at [280, 142] on div "Pix" at bounding box center [279, 144] width 48 height 40
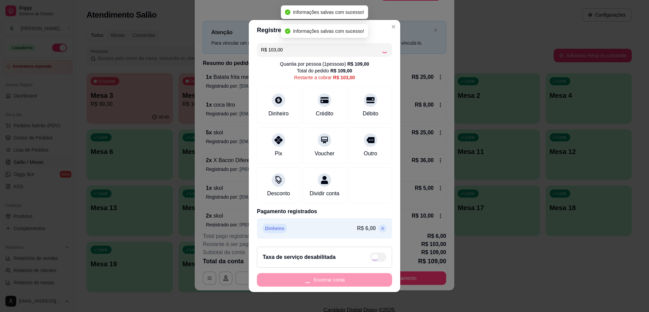
type input "R$ 0,00"
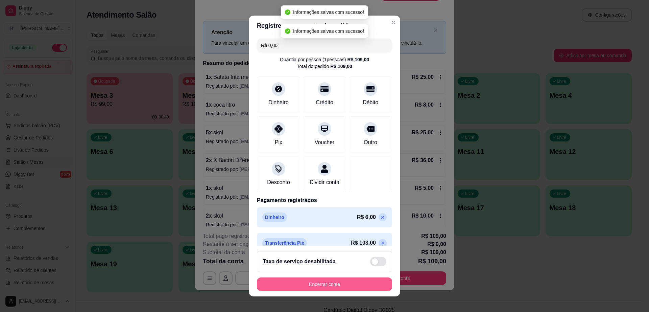
click at [329, 280] on button "Encerrar conta" at bounding box center [324, 284] width 135 height 14
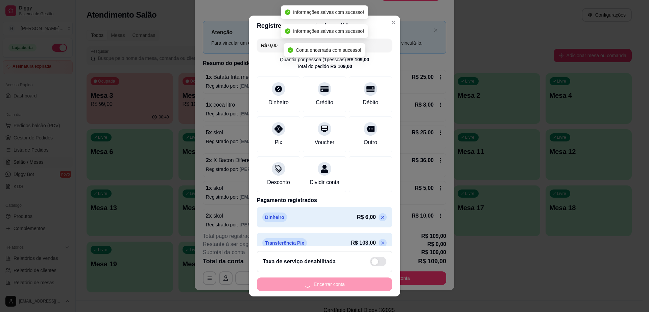
scroll to position [0, 0]
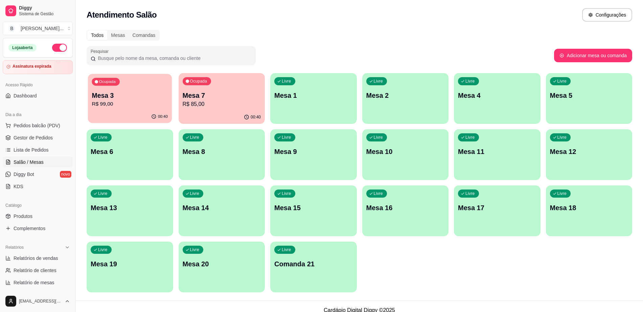
click at [143, 74] on div "Ocupada Mesa 3 R$ 99,00" at bounding box center [130, 92] width 84 height 37
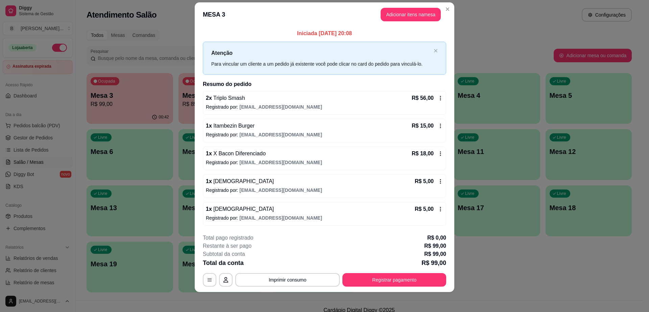
scroll to position [10, 0]
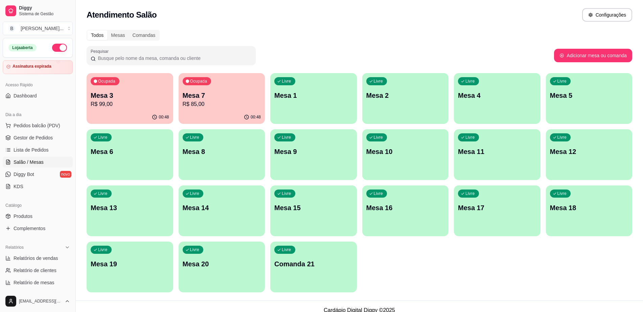
click at [159, 107] on p "R$ 99,00" at bounding box center [130, 104] width 78 height 8
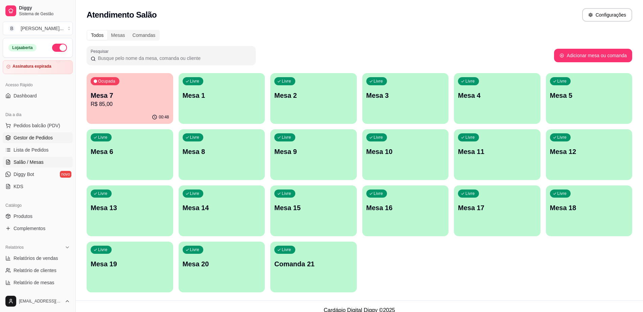
click at [54, 135] on link "Gestor de Pedidos" at bounding box center [38, 137] width 70 height 11
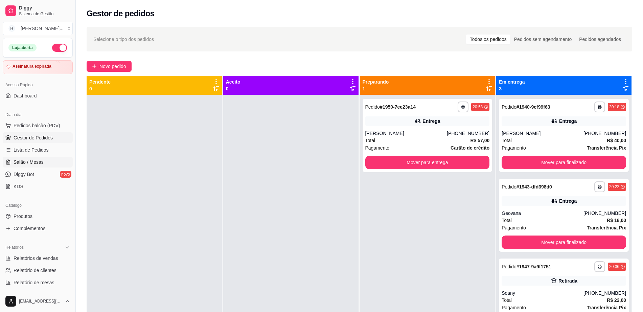
click at [36, 162] on span "Salão / Mesas" at bounding box center [29, 162] width 30 height 7
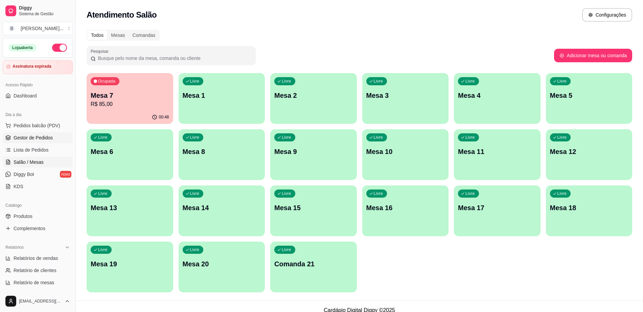
click at [29, 135] on span "Gestor de Pedidos" at bounding box center [33, 137] width 39 height 7
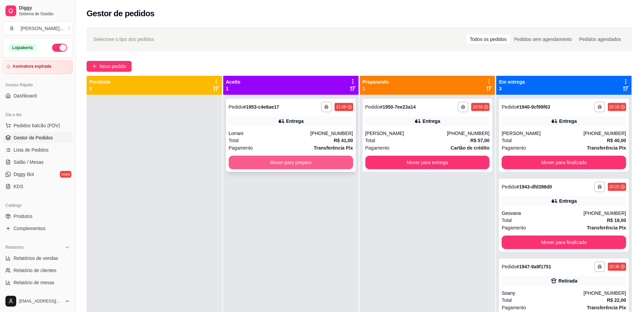
click at [247, 156] on button "Mover para preparo" at bounding box center [290, 162] width 124 height 14
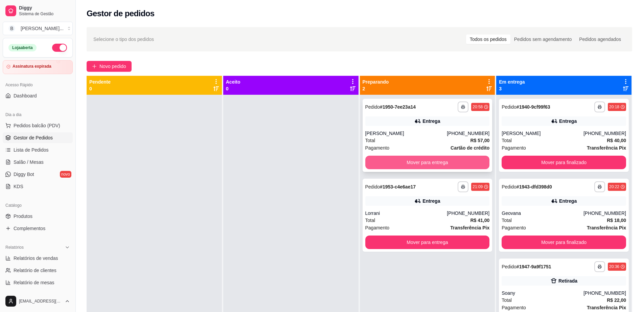
click at [375, 163] on button "Mover para entrega" at bounding box center [427, 162] width 124 height 14
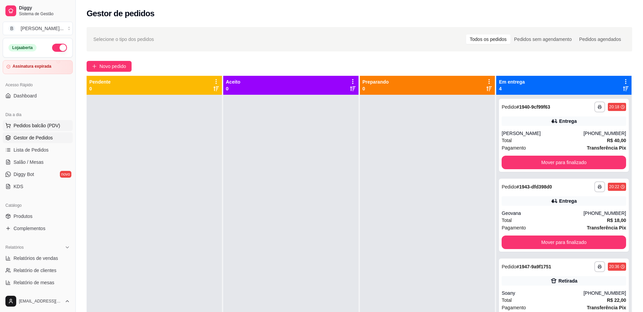
click at [51, 123] on span "Pedidos balcão (PDV)" at bounding box center [37, 125] width 47 height 7
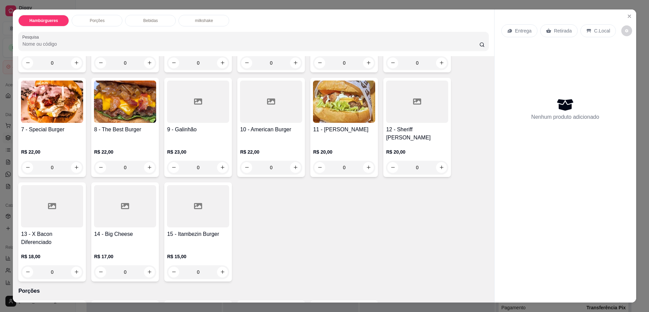
scroll to position [338, 0]
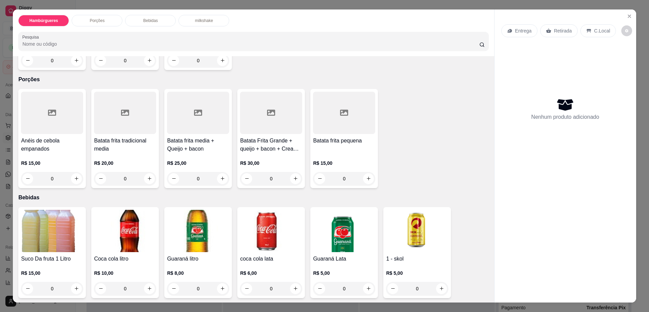
click at [51, 97] on div at bounding box center [52, 113] width 62 height 42
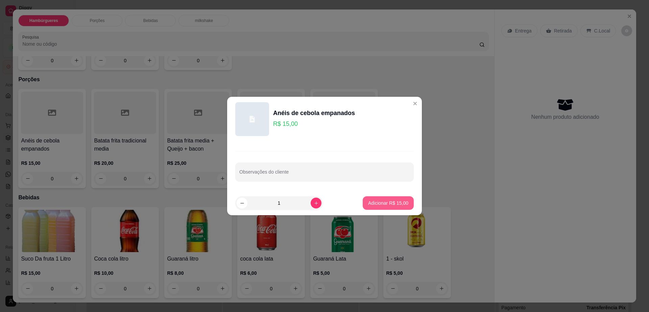
click at [394, 199] on p "Adicionar R$ 15,00" at bounding box center [388, 202] width 40 height 7
type input "1"
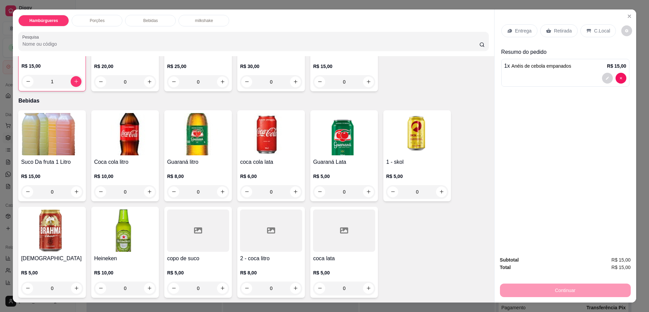
scroll to position [465, 0]
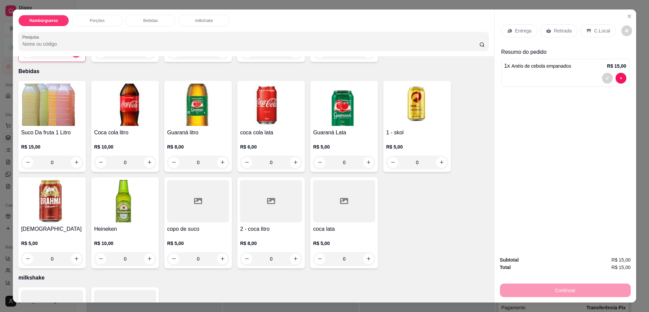
click at [349, 180] on div at bounding box center [344, 201] width 62 height 42
click at [279, 194] on div at bounding box center [271, 201] width 62 height 42
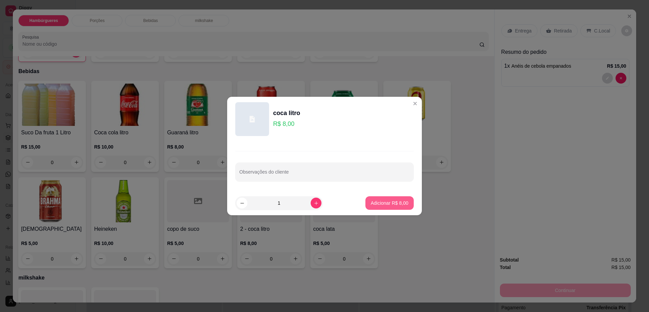
click at [378, 203] on p "Adicionar R$ 8,00" at bounding box center [390, 202] width 38 height 7
type input "1"
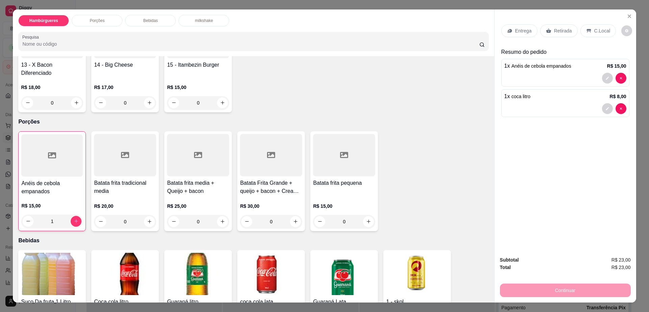
scroll to position [254, 0]
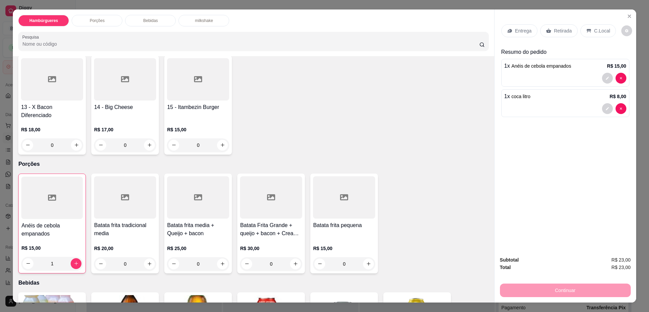
click at [339, 186] on div at bounding box center [344, 197] width 62 height 42
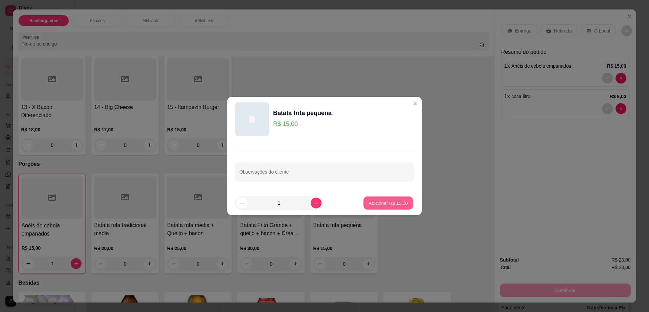
click at [390, 205] on p "Adicionar R$ 15,00" at bounding box center [388, 202] width 39 height 6
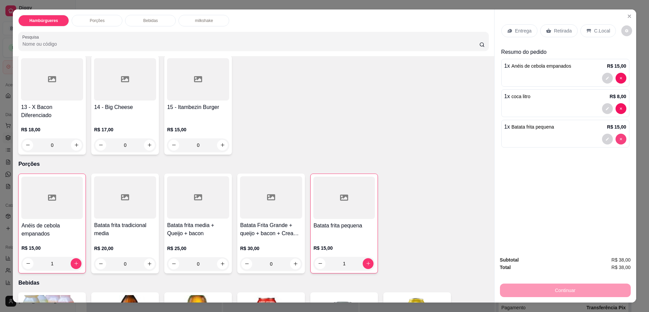
type input "0"
click at [118, 188] on div at bounding box center [125, 197] width 62 height 42
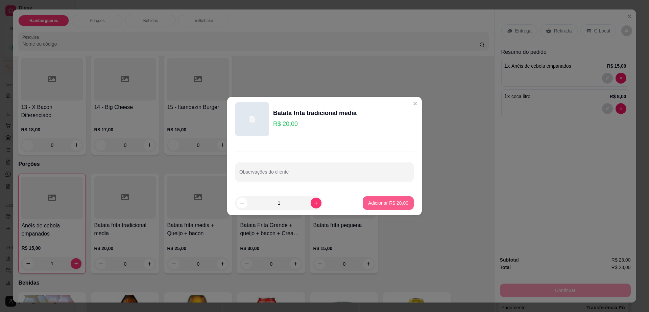
click at [390, 201] on p "Adicionar R$ 20,00" at bounding box center [388, 202] width 40 height 7
type input "1"
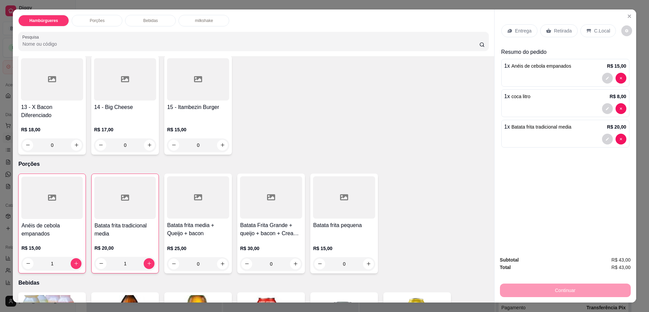
click at [554, 31] on p "Retirada" at bounding box center [563, 30] width 18 height 7
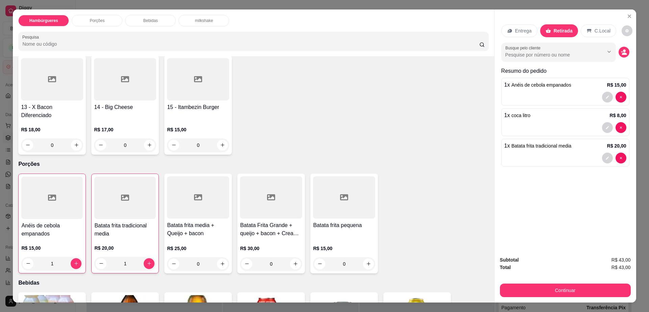
click at [563, 282] on div "Continuar" at bounding box center [565, 289] width 131 height 15
click at [559, 287] on button "Continuar" at bounding box center [565, 290] width 131 height 14
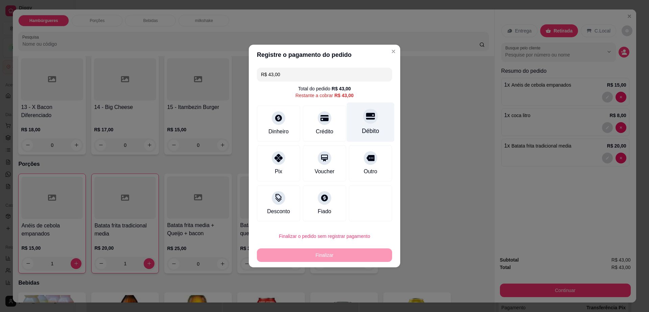
click at [362, 129] on div "Débito" at bounding box center [370, 130] width 17 height 9
type input "R$ 0,00"
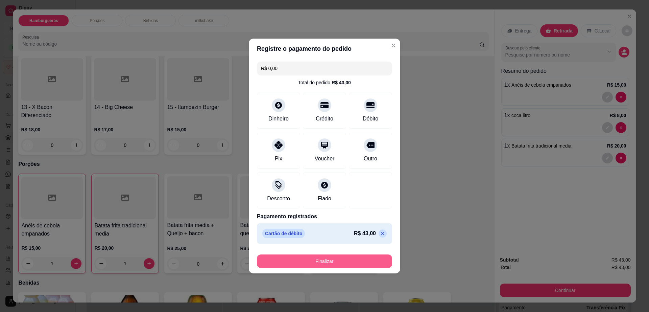
click at [360, 264] on button "Finalizar" at bounding box center [324, 261] width 135 height 14
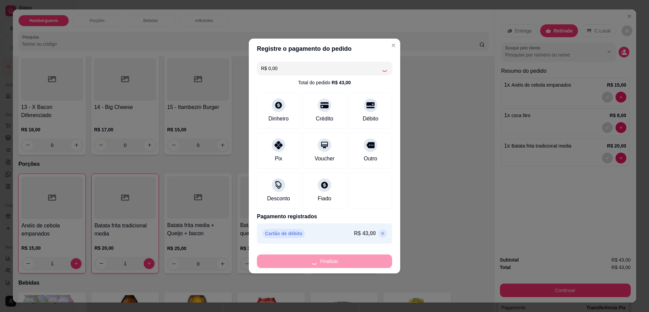
type input "0"
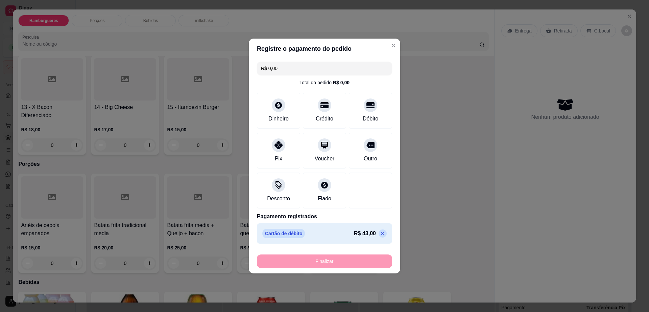
type input "-R$ 43,00"
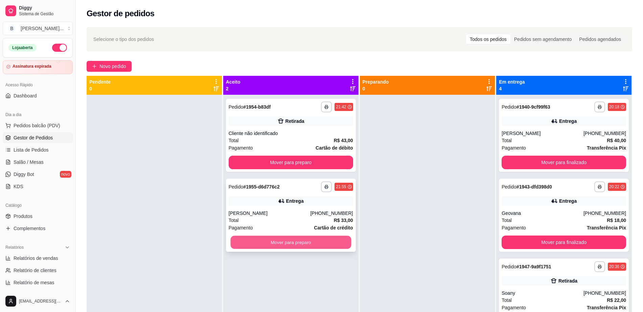
click at [302, 245] on button "Mover para preparo" at bounding box center [290, 242] width 121 height 13
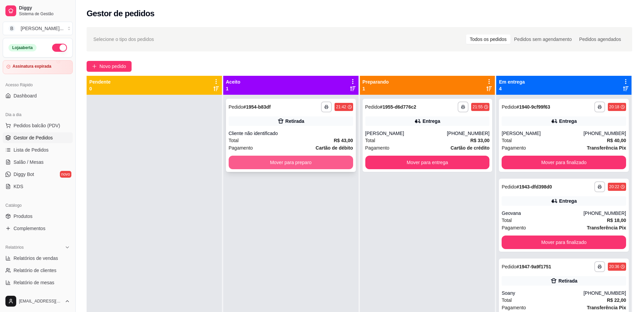
click at [266, 156] on button "Mover para preparo" at bounding box center [290, 162] width 124 height 14
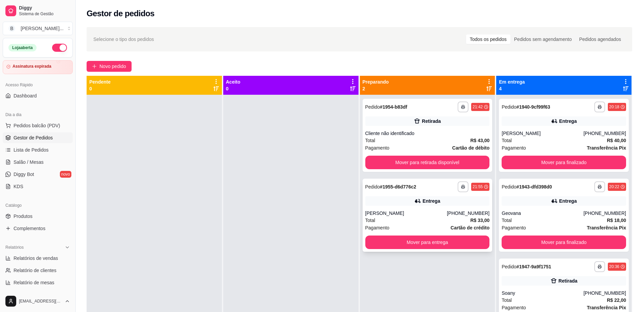
click at [452, 194] on div "**********" at bounding box center [427, 214] width 130 height 73
click at [461, 158] on button "Mover para retirada disponível" at bounding box center [427, 162] width 124 height 14
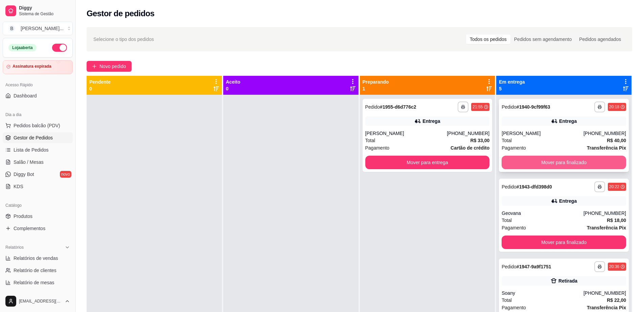
click at [571, 160] on button "Mover para finalizado" at bounding box center [563, 162] width 124 height 14
click at [571, 160] on button "Mover para finalizado" at bounding box center [563, 162] width 121 height 13
click at [571, 160] on button "Mover para finalizado" at bounding box center [563, 162] width 124 height 14
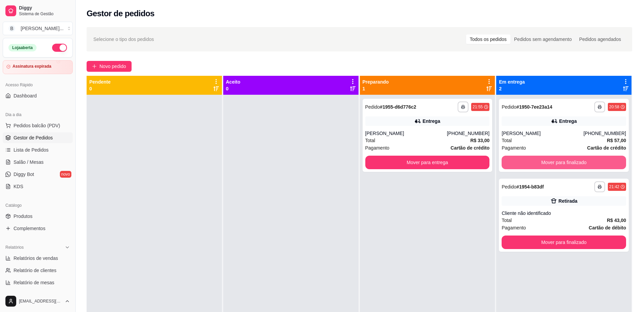
click at [571, 160] on button "Mover para finalizado" at bounding box center [563, 162] width 124 height 14
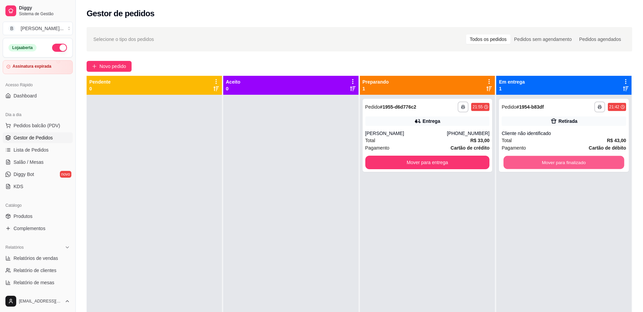
click at [571, 160] on button "Mover para finalizado" at bounding box center [563, 162] width 121 height 13
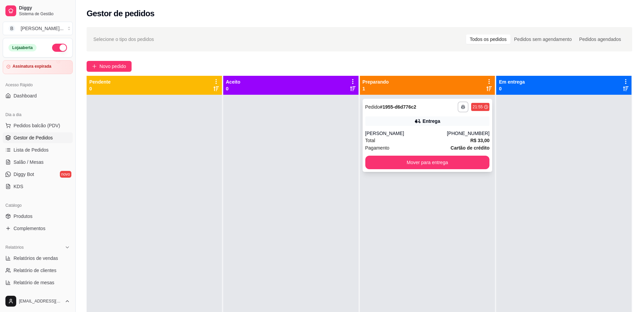
click at [424, 141] on div "Total R$ 33,00" at bounding box center [427, 140] width 124 height 7
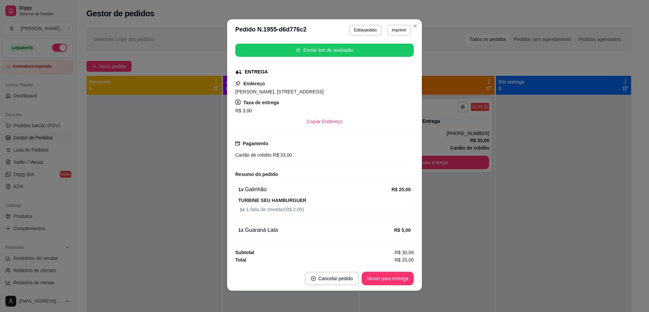
scroll to position [1, 0]
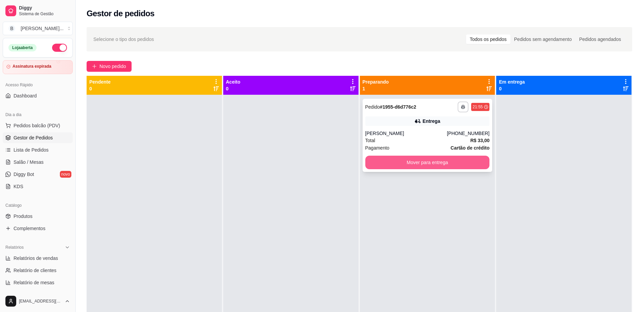
click at [395, 165] on button "Mover para entrega" at bounding box center [427, 162] width 124 height 14
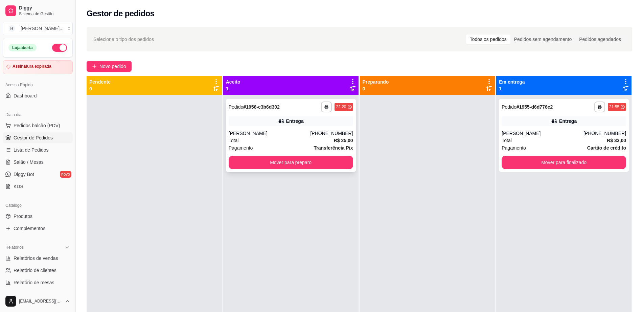
click at [319, 118] on div "Entrega" at bounding box center [290, 120] width 124 height 9
click at [275, 161] on button "Mover para preparo" at bounding box center [290, 162] width 124 height 14
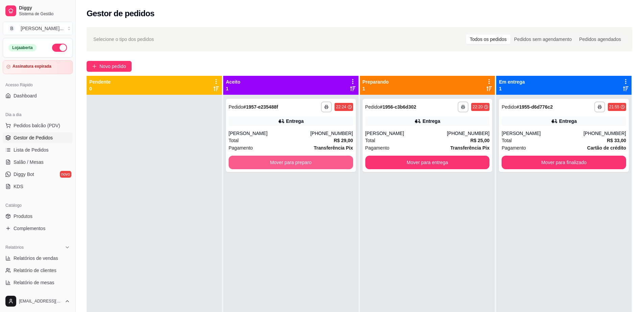
click at [275, 161] on button "Mover para preparo" at bounding box center [290, 162] width 124 height 14
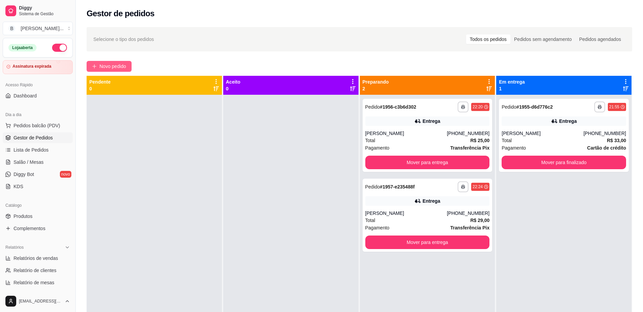
click at [107, 63] on span "Novo pedido" at bounding box center [112, 66] width 27 height 7
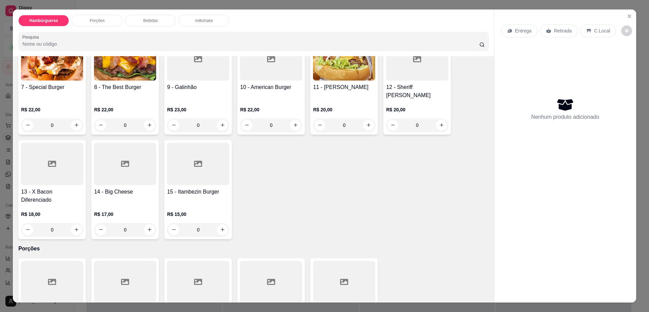
scroll to position [211, 0]
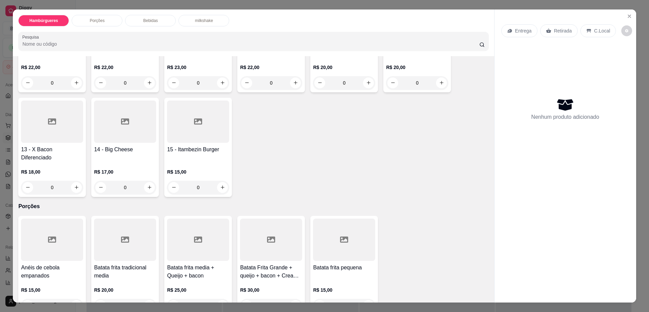
click at [254, 234] on div at bounding box center [271, 239] width 62 height 42
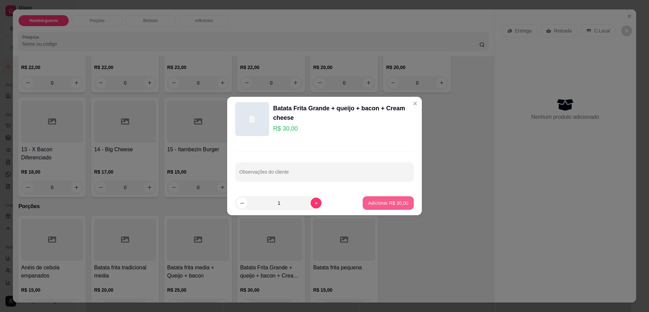
click at [380, 202] on p "Adicionar R$ 30,00" at bounding box center [388, 202] width 40 height 7
type input "1"
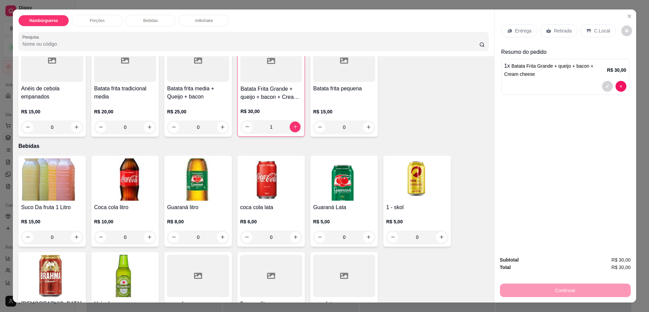
scroll to position [465, 0]
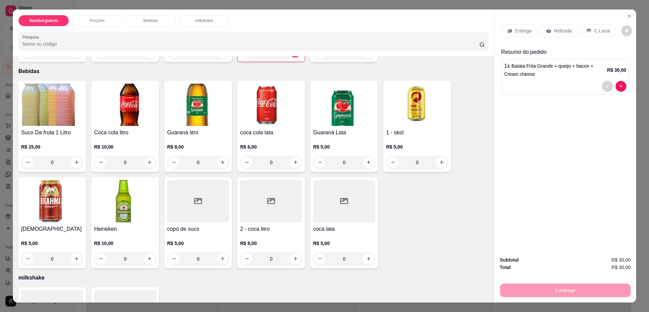
click at [184, 100] on img at bounding box center [198, 104] width 62 height 42
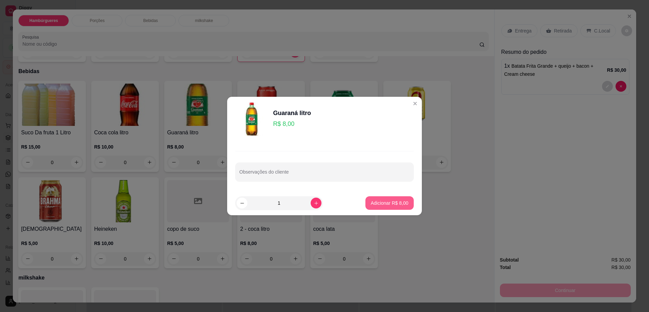
click at [371, 205] on p "Adicionar R$ 8,00" at bounding box center [390, 202] width 38 height 7
type input "1"
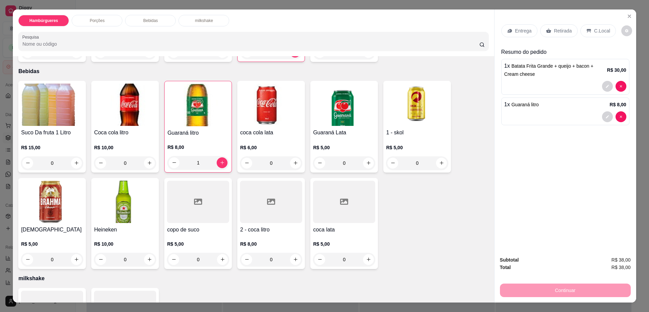
click at [554, 34] on p "Retirada" at bounding box center [563, 30] width 18 height 7
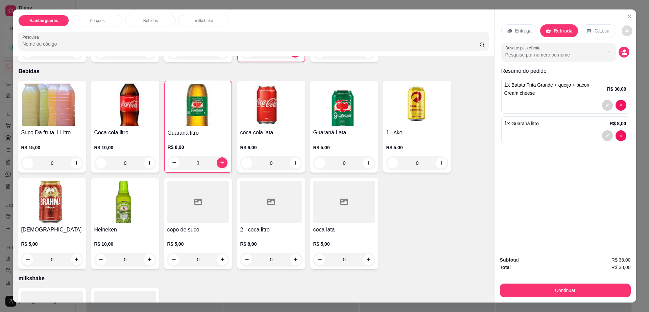
click at [622, 29] on button "decrease-product-quantity" at bounding box center [627, 30] width 11 height 11
click at [539, 290] on button "Continuar" at bounding box center [565, 290] width 131 height 14
click at [539, 290] on button "Continuar" at bounding box center [565, 290] width 127 height 13
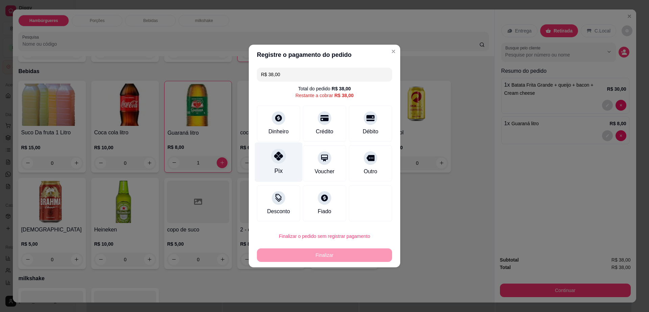
click at [280, 157] on icon at bounding box center [278, 155] width 9 height 9
type input "R$ 0,00"
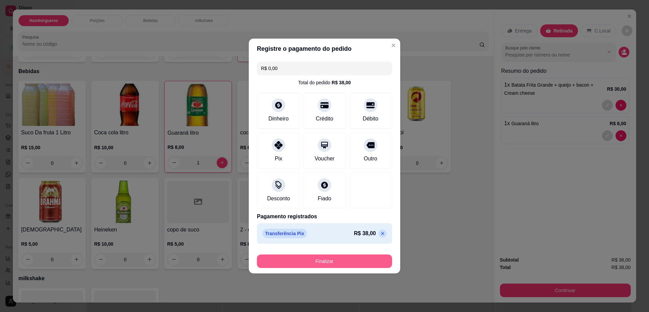
click at [326, 252] on div "Finalizar" at bounding box center [324, 259] width 135 height 16
click at [324, 261] on button "Finalizar" at bounding box center [324, 261] width 135 height 14
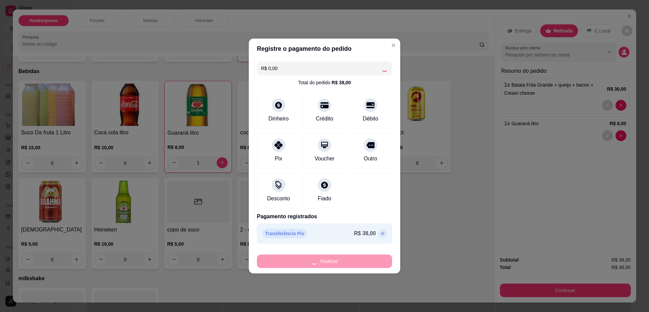
type input "0"
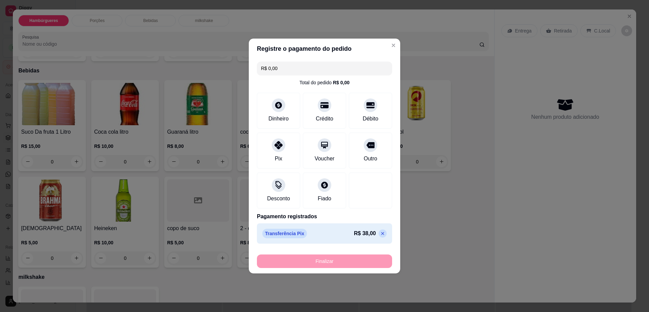
type input "-R$ 38,00"
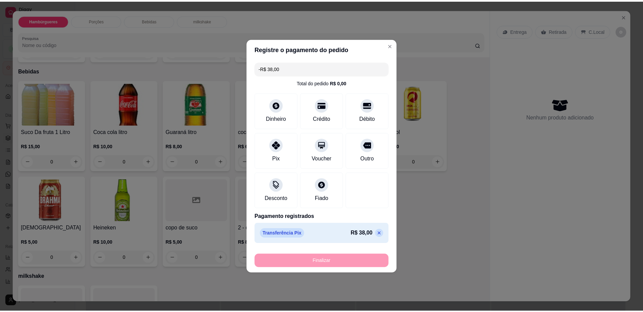
scroll to position [464, 0]
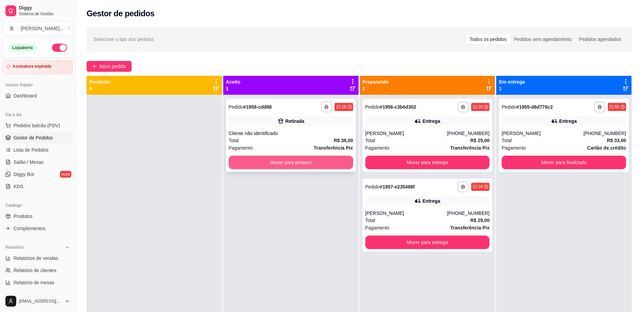
click at [294, 163] on button "Mover para preparo" at bounding box center [290, 162] width 124 height 14
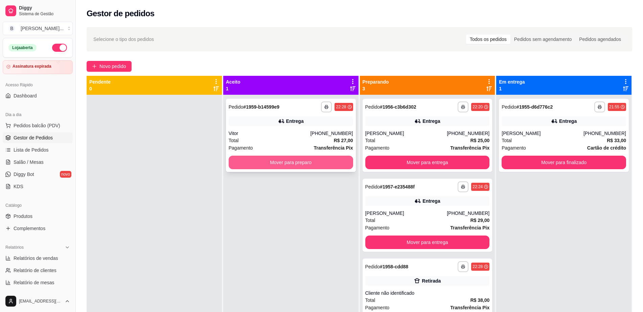
click at [274, 163] on button "Mover para preparo" at bounding box center [290, 162] width 124 height 14
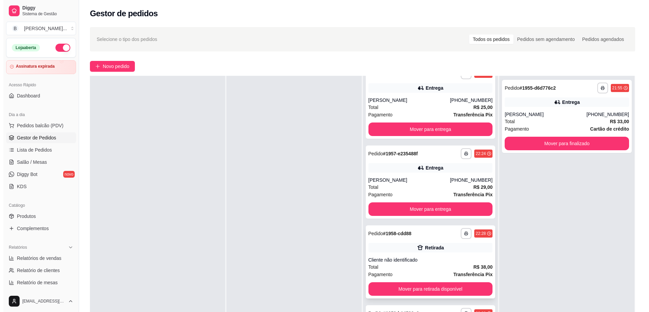
scroll to position [103, 0]
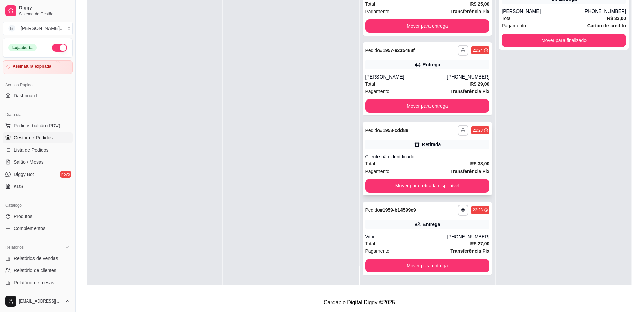
click at [423, 154] on div "Cliente não identificado" at bounding box center [427, 156] width 124 height 7
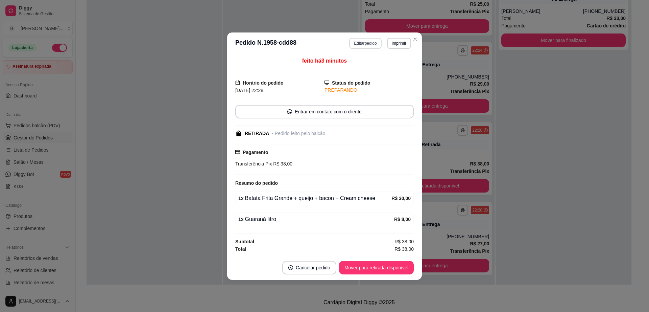
click at [366, 42] on button "Editar pedido" at bounding box center [365, 43] width 32 height 11
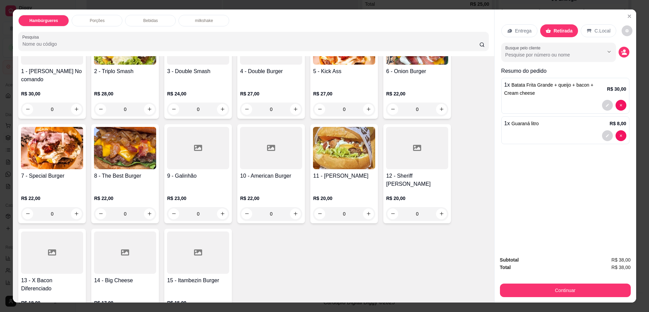
scroll to position [127, 0]
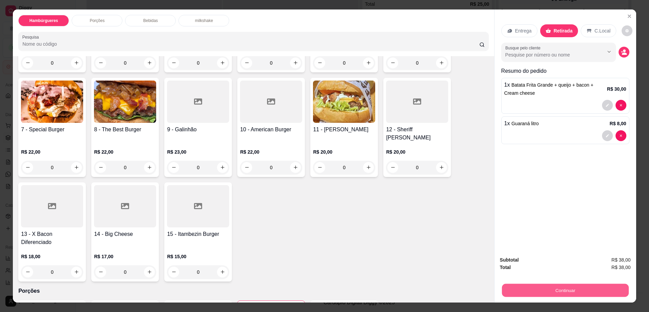
click at [552, 291] on button "Continuar" at bounding box center [565, 290] width 127 height 13
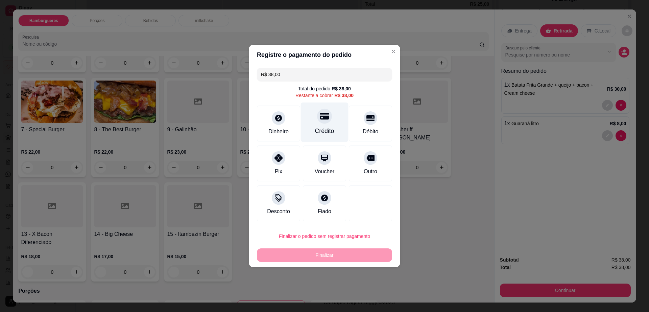
click at [316, 123] on div "Crédito" at bounding box center [325, 122] width 48 height 40
type input "R$ 0,00"
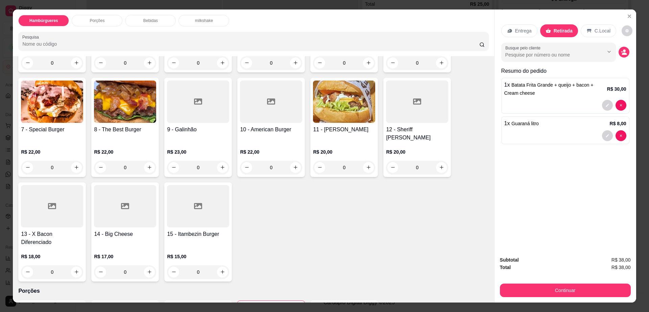
drag, startPoint x: 570, startPoint y: 17, endPoint x: 614, endPoint y: 156, distance: 146.2
click at [614, 156] on div "Entrega Retirada C.Local Busque pelo cliente Resumo do pedido 1 x Batata Frita …" at bounding box center [565, 129] width 142 height 241
click at [625, 26] on div "Entrega Retirada C.Local" at bounding box center [565, 31] width 128 height 24
click at [622, 31] on button "decrease-product-quantity" at bounding box center [627, 30] width 11 height 11
click at [628, 57] on span "Automatic updates" at bounding box center [631, 58] width 14 height 8
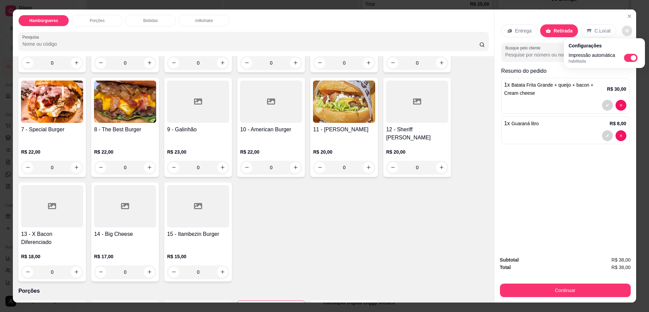
click at [628, 58] on input "Automatic updates" at bounding box center [626, 60] width 4 height 4
checkbox input "false"
click at [546, 194] on div "Entrega Retirada C.Local Busque pelo cliente Resumo do pedido 1 x Batata Frita …" at bounding box center [565, 129] width 142 height 241
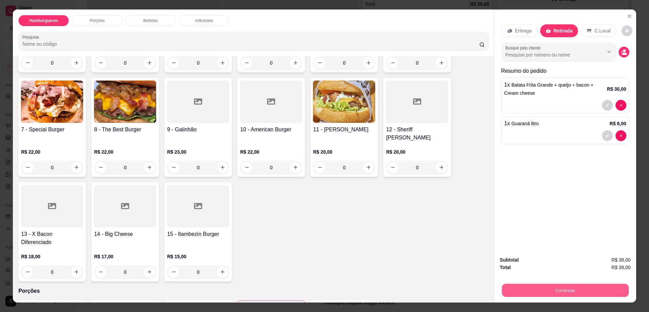
click at [537, 294] on button "Continuar" at bounding box center [565, 290] width 127 height 13
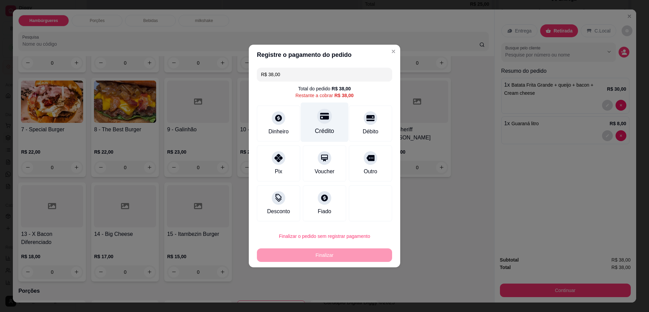
click at [313, 125] on div "Crédito" at bounding box center [325, 122] width 48 height 40
type input "R$ 0,00"
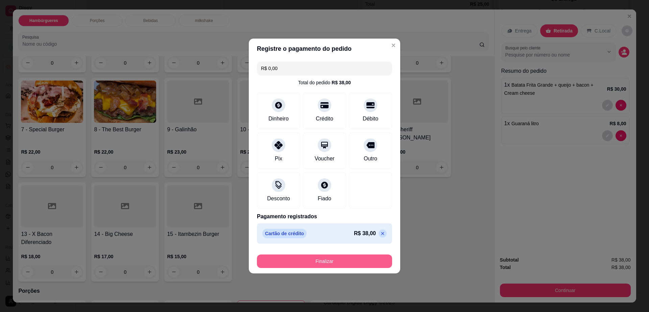
click at [312, 262] on button "Finalizar" at bounding box center [324, 261] width 135 height 14
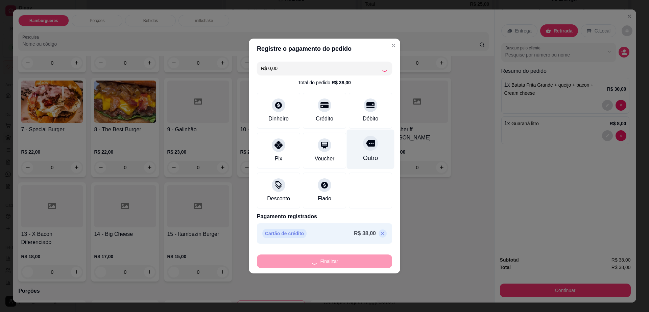
type input "0"
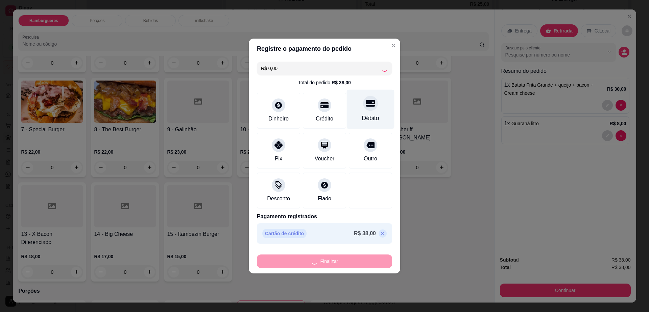
type input "-R$ 38,00"
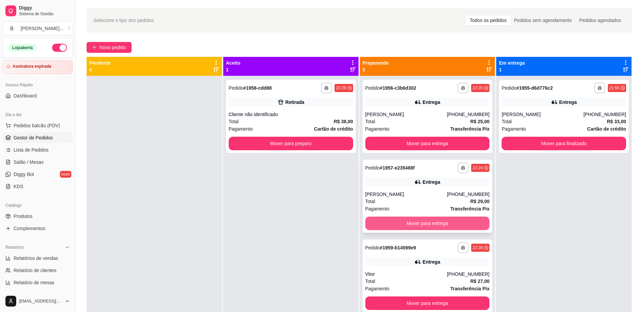
scroll to position [19, 0]
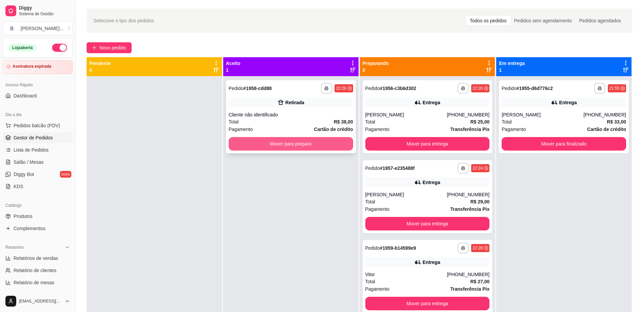
click at [284, 146] on button "Mover para preparo" at bounding box center [290, 144] width 124 height 14
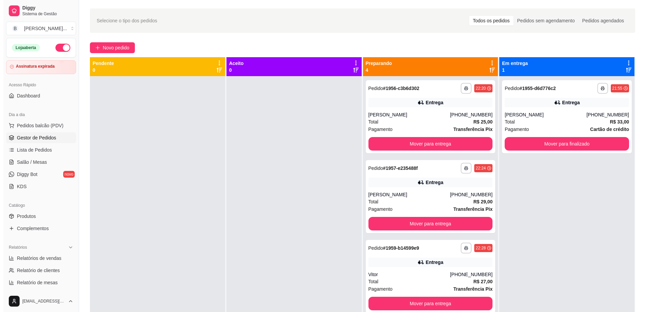
scroll to position [14, 0]
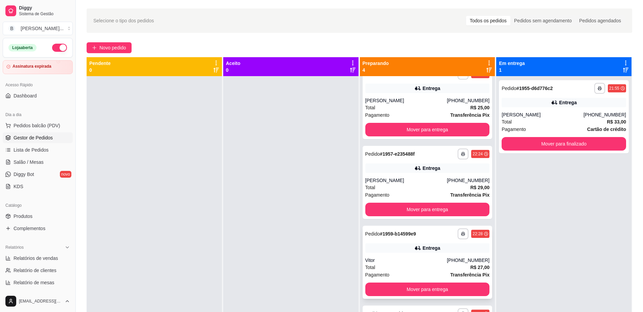
click at [422, 246] on div "Entrega" at bounding box center [431, 247] width 18 height 7
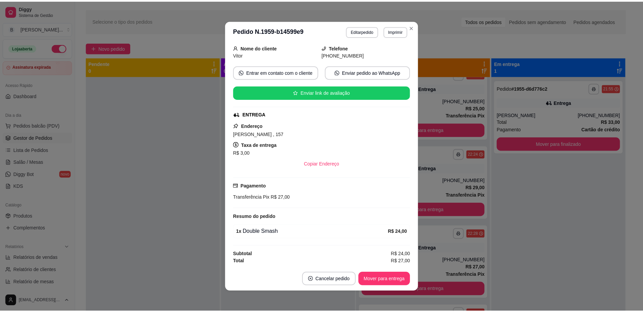
scroll to position [43, 0]
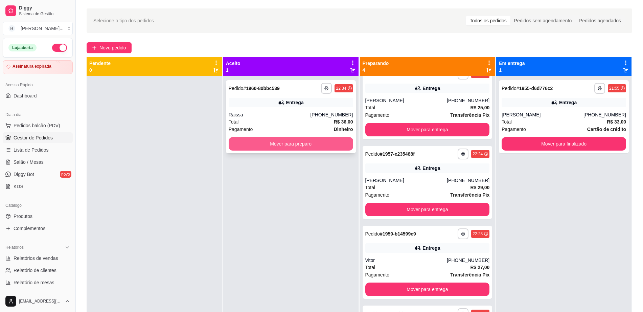
click at [281, 144] on button "Mover para preparo" at bounding box center [290, 144] width 124 height 14
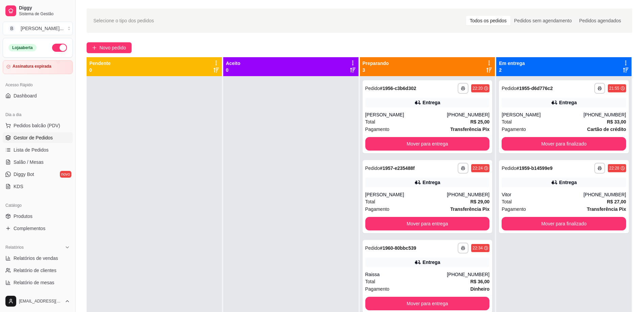
scroll to position [0, 0]
click at [377, 150] on button "Mover para entrega" at bounding box center [427, 144] width 124 height 14
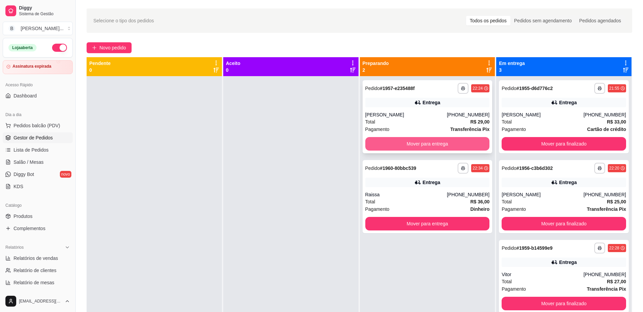
click at [377, 150] on button "Mover para entrega" at bounding box center [427, 144] width 124 height 14
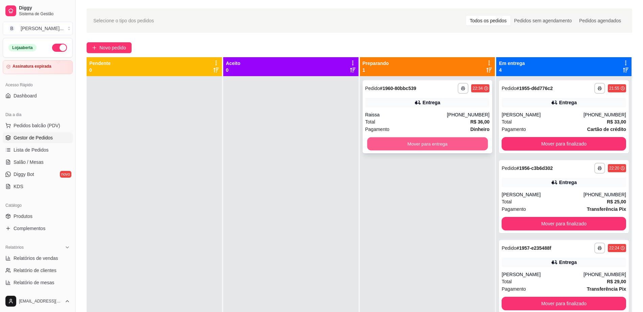
click at [388, 148] on button "Mover para entrega" at bounding box center [427, 143] width 121 height 13
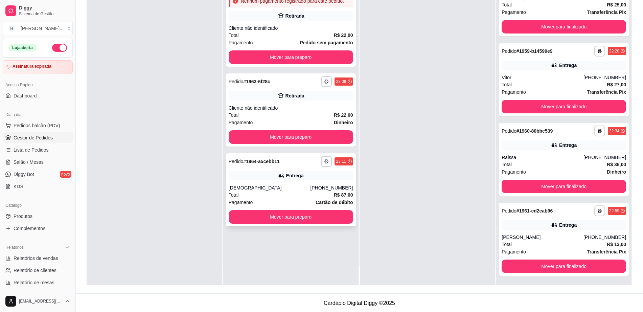
scroll to position [103, 0]
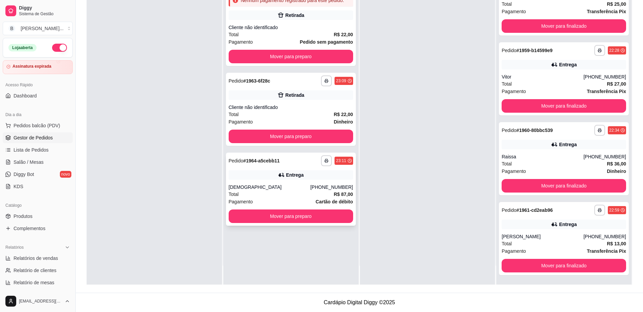
click at [284, 173] on div "Entrega" at bounding box center [290, 174] width 124 height 9
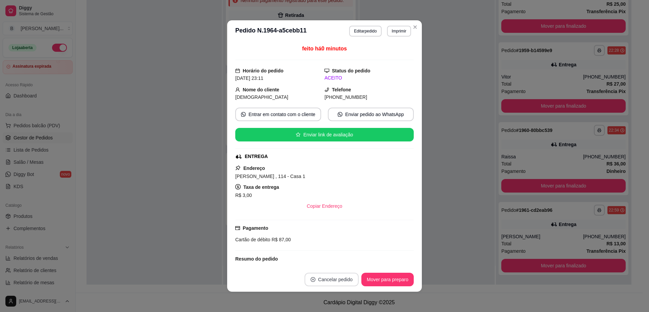
click at [328, 272] on button "Cancelar pedido" at bounding box center [332, 279] width 54 height 14
click at [342, 259] on button "Sim" at bounding box center [347, 262] width 26 height 13
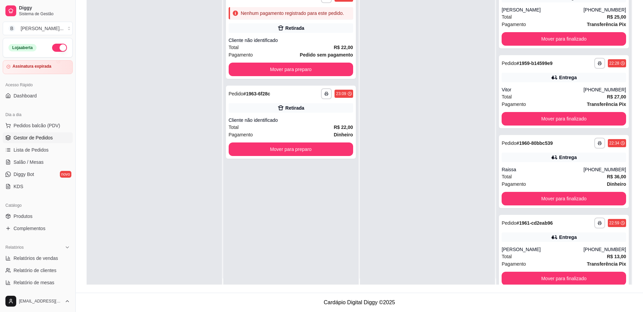
scroll to position [0, 0]
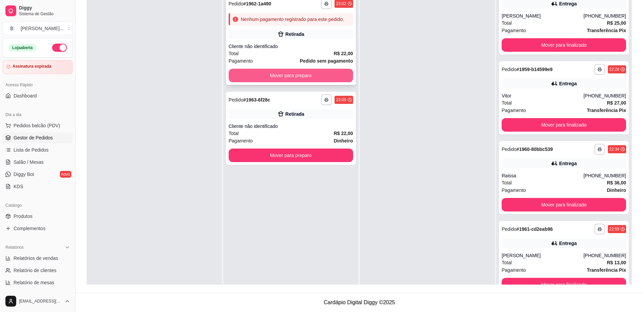
click at [281, 72] on button "Mover para preparo" at bounding box center [290, 76] width 124 height 14
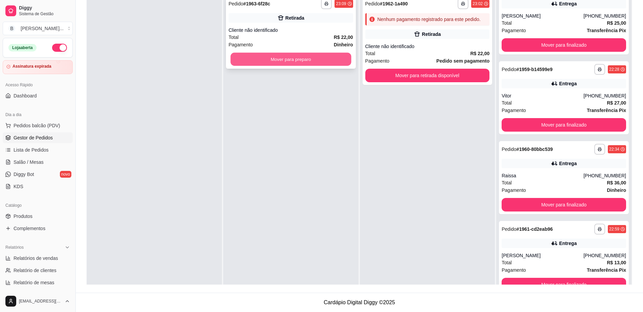
click at [312, 54] on button "Mover para preparo" at bounding box center [290, 59] width 121 height 13
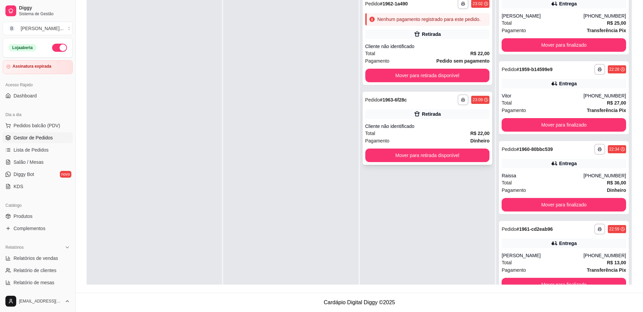
click at [401, 131] on div "Total R$ 22,00" at bounding box center [427, 132] width 124 height 7
click at [447, 155] on button "Mover para retirada disponível" at bounding box center [427, 155] width 124 height 14
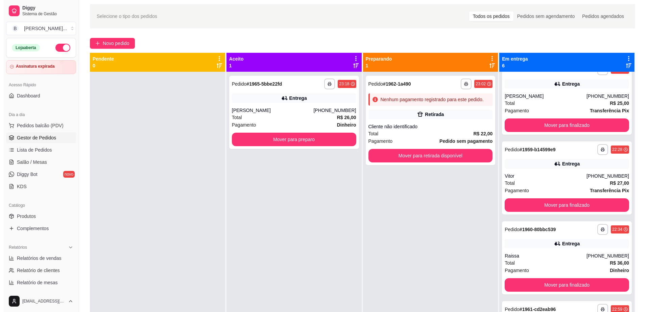
scroll to position [19, 0]
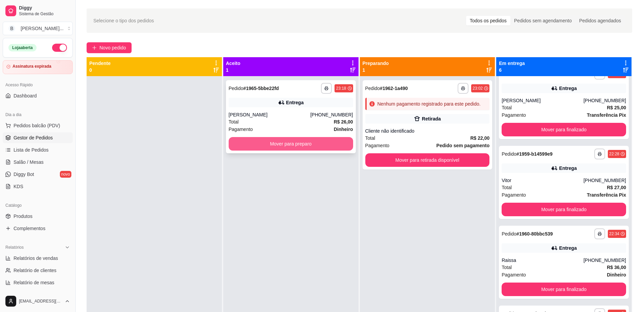
click at [299, 149] on button "Mover para preparo" at bounding box center [290, 144] width 124 height 14
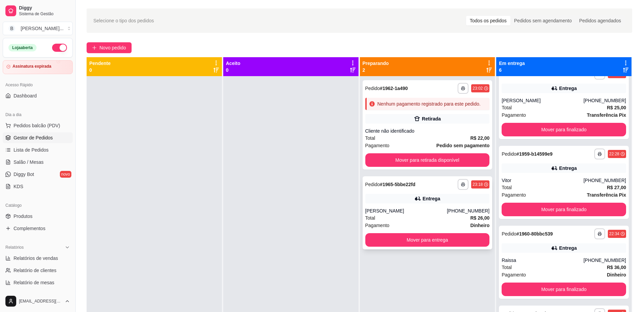
click at [384, 191] on div "**********" at bounding box center [427, 212] width 130 height 73
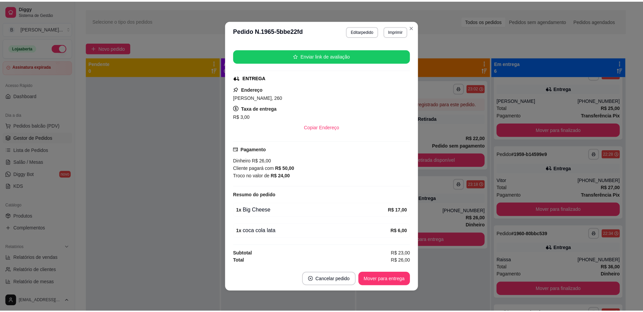
scroll to position [1, 0]
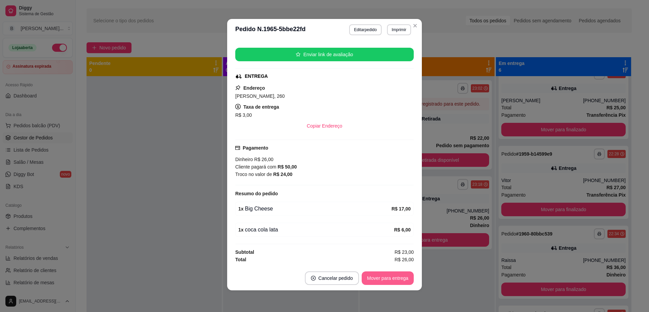
click at [391, 279] on button "Mover para entrega" at bounding box center [388, 278] width 52 height 14
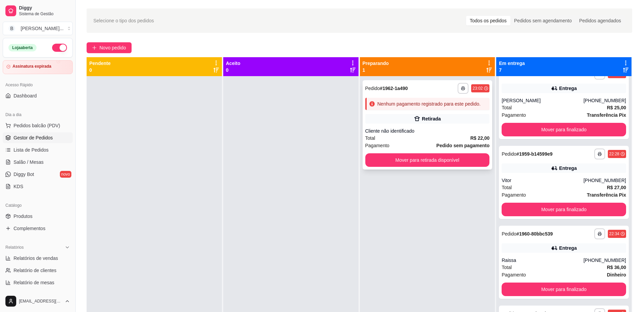
click at [428, 135] on div "Total R$ 22,00" at bounding box center [427, 137] width 124 height 7
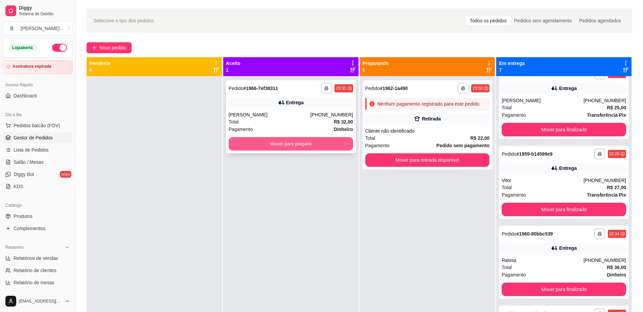
click at [306, 143] on button "Mover para preparo" at bounding box center [290, 144] width 124 height 14
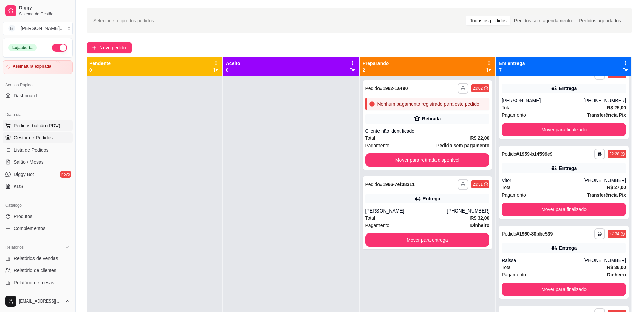
click at [53, 124] on span "Pedidos balcão (PDV)" at bounding box center [37, 125] width 47 height 7
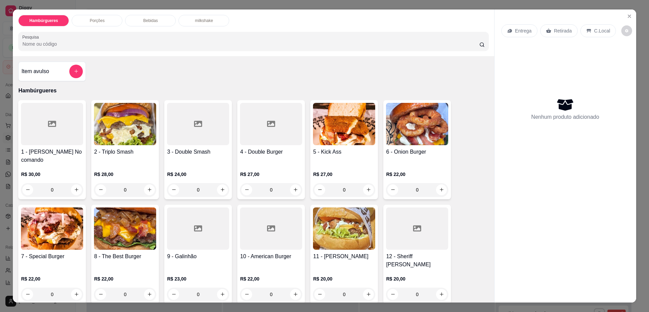
click at [289, 227] on div at bounding box center [271, 228] width 62 height 42
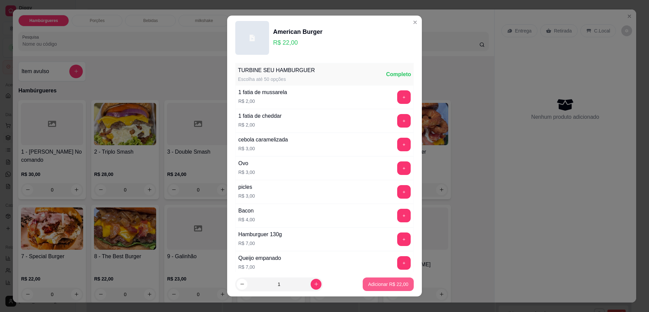
click at [394, 287] on button "Adicionar R$ 22,00" at bounding box center [388, 284] width 51 height 14
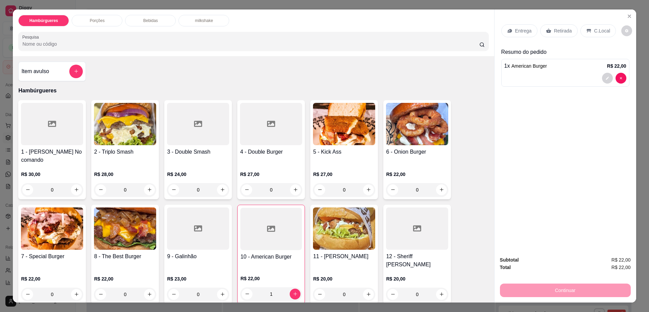
click at [565, 26] on div "Retirada" at bounding box center [559, 30] width 38 height 13
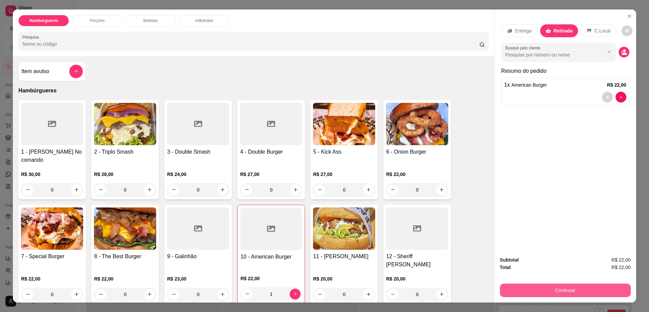
click at [552, 293] on button "Continuar" at bounding box center [565, 290] width 131 height 14
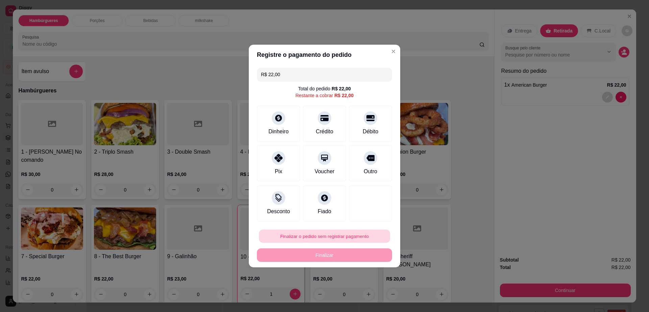
click at [339, 238] on button "Finalizar o pedido sem registrar pagamento" at bounding box center [324, 236] width 131 height 13
click at [366, 292] on button "Confirmar" at bounding box center [366, 291] width 25 height 10
type input "0"
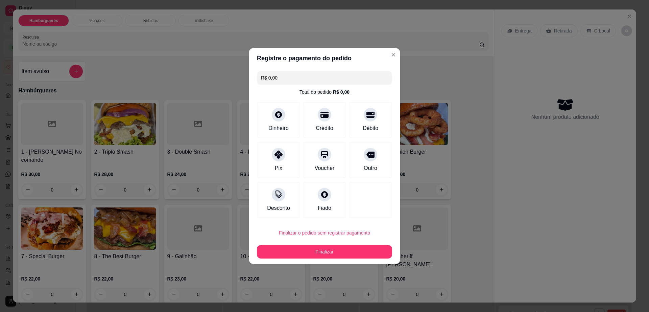
type input "R$ 0,00"
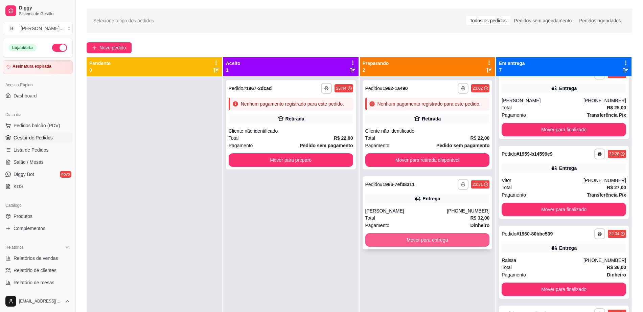
click at [435, 239] on button "Mover para entrega" at bounding box center [427, 240] width 124 height 14
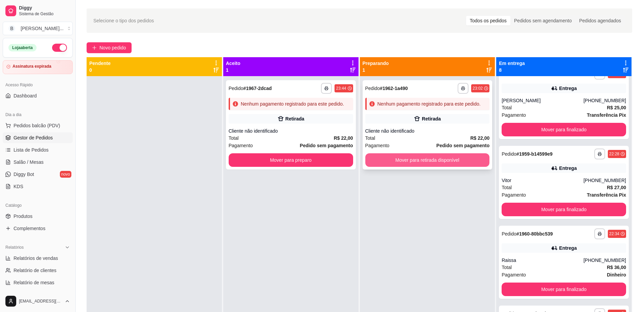
click at [453, 155] on button "Mover para retirada disponível" at bounding box center [427, 160] width 124 height 14
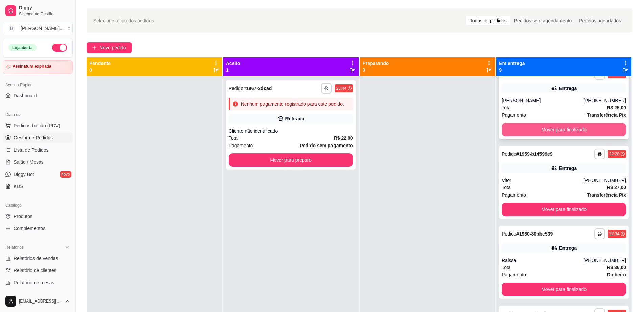
click at [533, 129] on button "Mover para finalizado" at bounding box center [563, 130] width 124 height 14
click at [533, 129] on button "Mover para finalizado" at bounding box center [563, 129] width 121 height 13
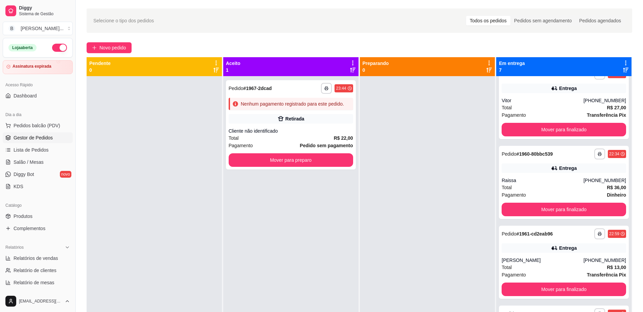
scroll to position [0, 0]
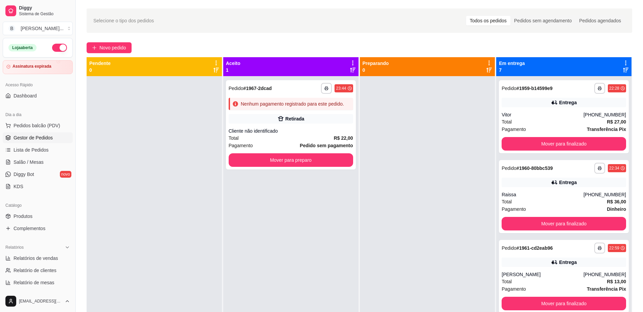
click at [533, 129] on div "Pagamento Transferência Pix" at bounding box center [563, 128] width 124 height 7
click at [538, 145] on button "Mover para finalizado" at bounding box center [563, 143] width 121 height 13
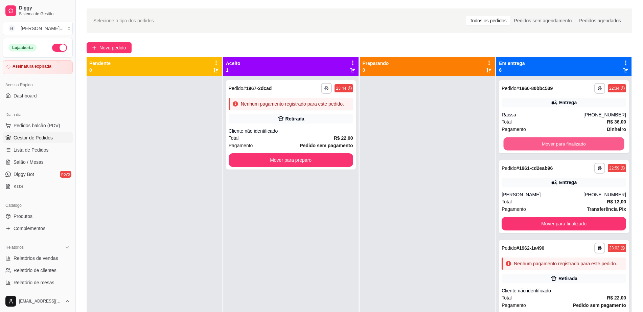
click at [538, 145] on button "Mover para finalizado" at bounding box center [563, 143] width 121 height 13
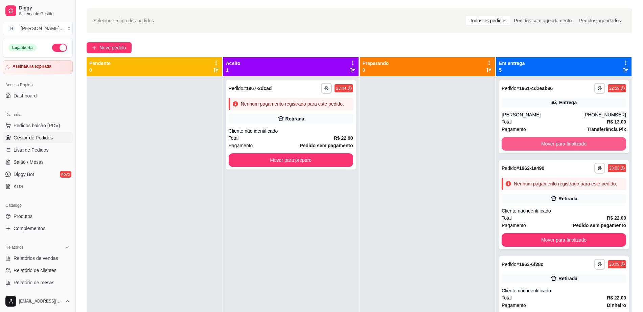
click at [538, 145] on button "Mover para finalizado" at bounding box center [563, 144] width 124 height 14
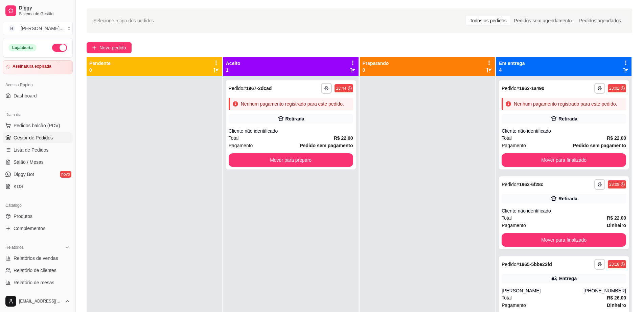
click at [538, 142] on div "Total R$ 22,00" at bounding box center [563, 137] width 124 height 7
click at [542, 163] on button "Mover para finalizado" at bounding box center [563, 160] width 124 height 14
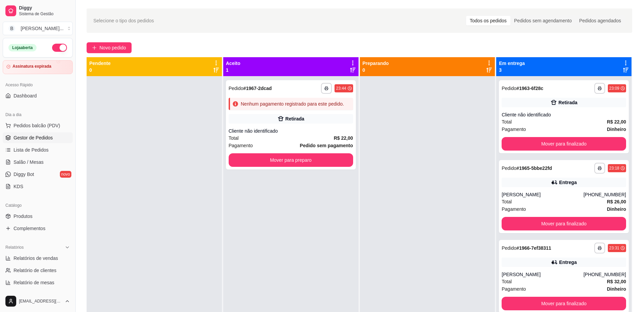
click at [542, 165] on strong "# 1965-5bbe22fd" at bounding box center [533, 167] width 35 height 5
click at [547, 148] on button "Mover para finalizado" at bounding box center [563, 144] width 124 height 14
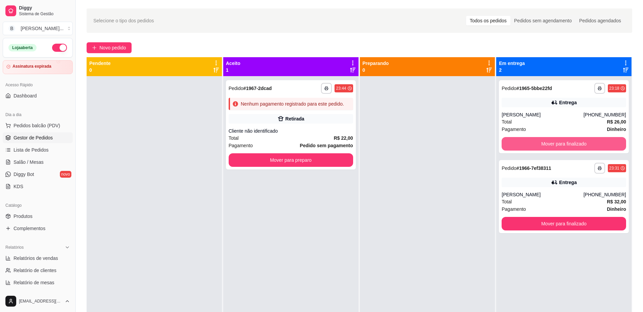
click at [549, 144] on button "Mover para finalizado" at bounding box center [563, 144] width 124 height 14
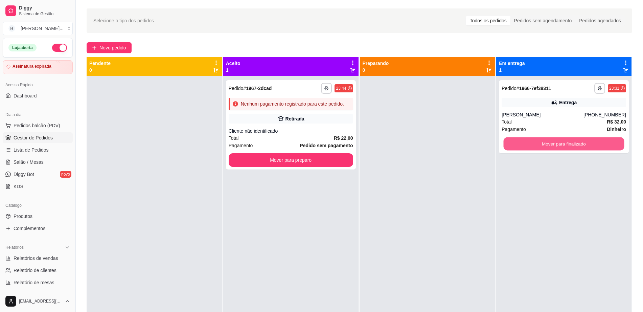
click at [549, 144] on button "Mover para finalizado" at bounding box center [563, 143] width 121 height 13
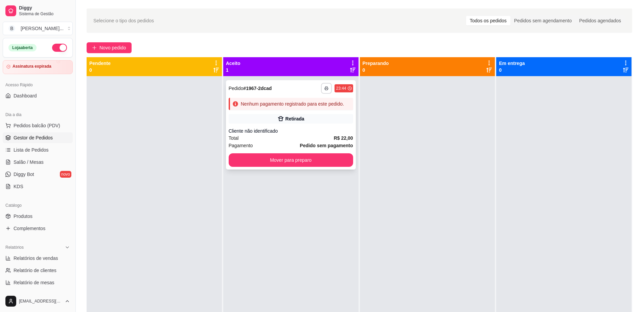
click at [326, 91] on button "button" at bounding box center [326, 88] width 11 height 11
click at [293, 110] on button "Impressora cell" at bounding box center [305, 111] width 49 height 11
click at [261, 162] on button "Mover para preparo" at bounding box center [290, 160] width 124 height 14
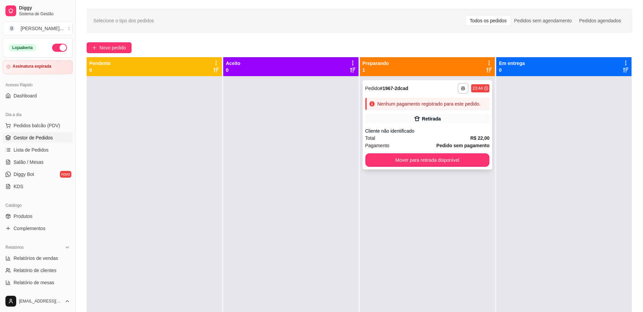
click at [428, 100] on div "Nenhum pagamento registrado para este pedido." at bounding box center [427, 104] width 124 height 12
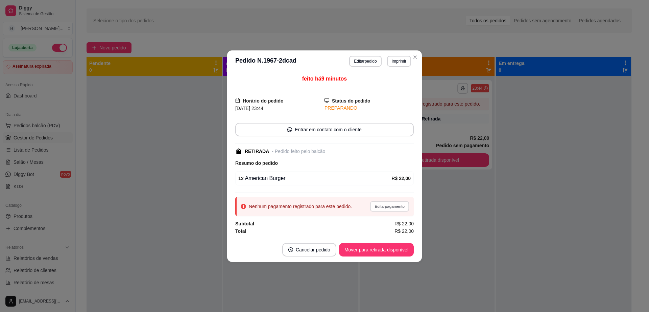
click at [385, 210] on button "Editar pagamento" at bounding box center [389, 206] width 39 height 10
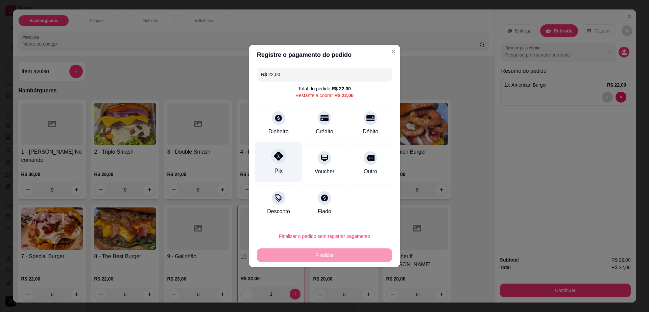
click at [282, 165] on div "Pix" at bounding box center [279, 162] width 48 height 40
type input "R$ 0,00"
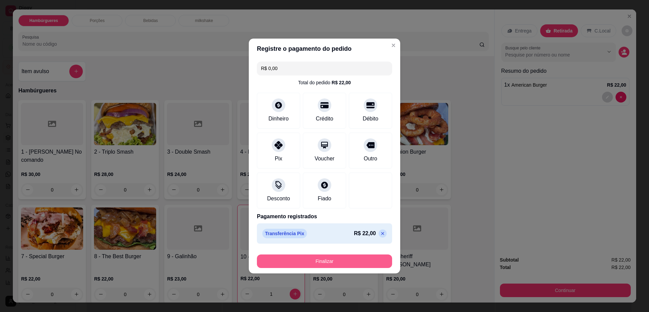
click at [315, 260] on button "Finalizar" at bounding box center [324, 261] width 135 height 14
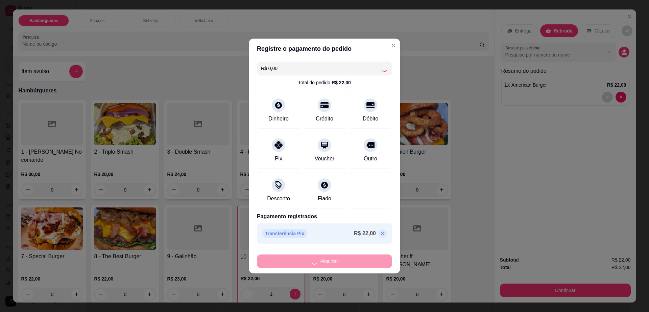
type input "0"
type input "-R$ 22,00"
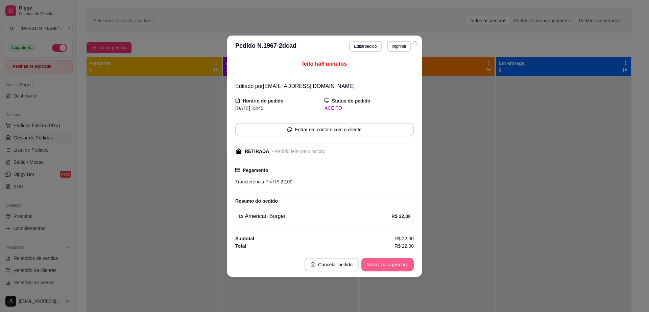
click at [405, 263] on button "Mover para preparo" at bounding box center [387, 265] width 52 height 14
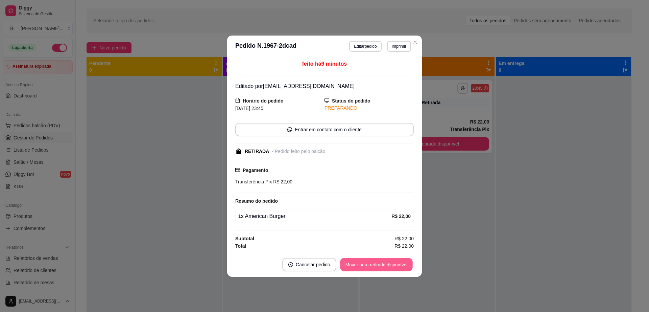
click at [405, 263] on button "Mover para retirada disponível" at bounding box center [376, 264] width 72 height 13
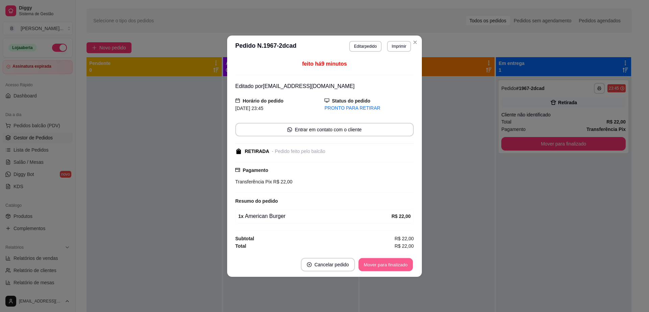
click at [405, 263] on button "Mover para finalizado" at bounding box center [386, 264] width 54 height 13
